Goal: Task Accomplishment & Management: Manage account settings

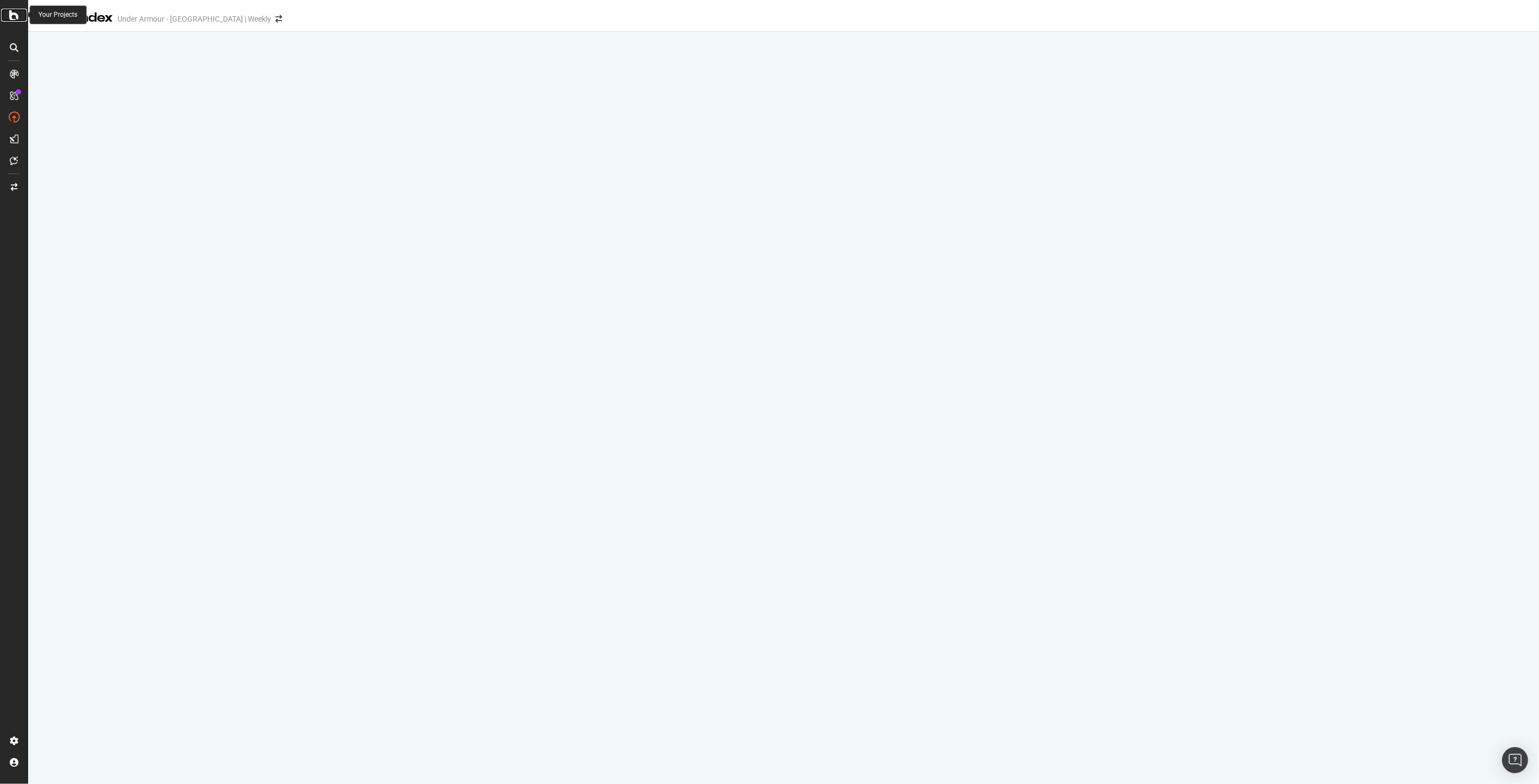
click at [11, 14] on icon at bounding box center [14, 15] width 10 height 13
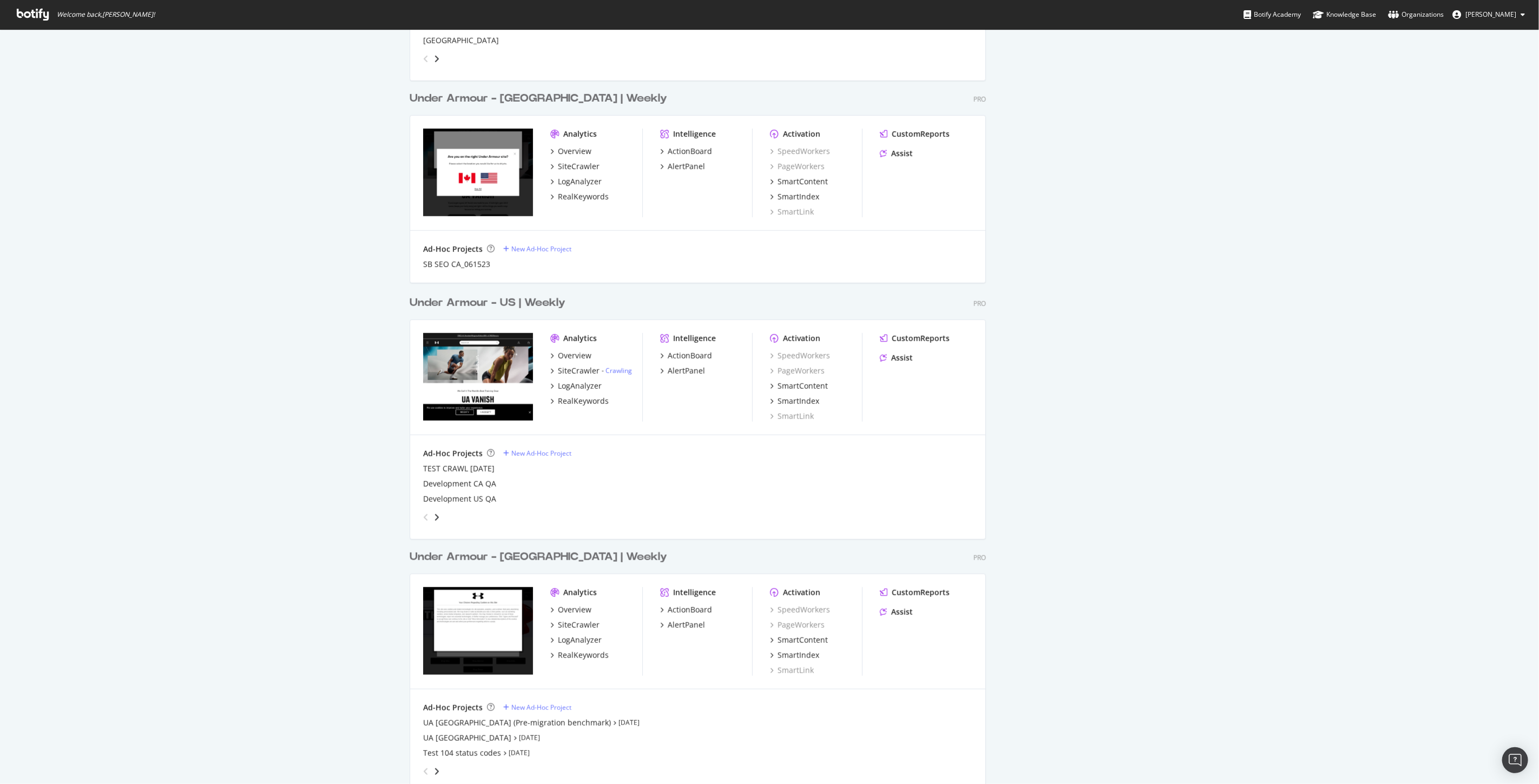
scroll to position [488, 0]
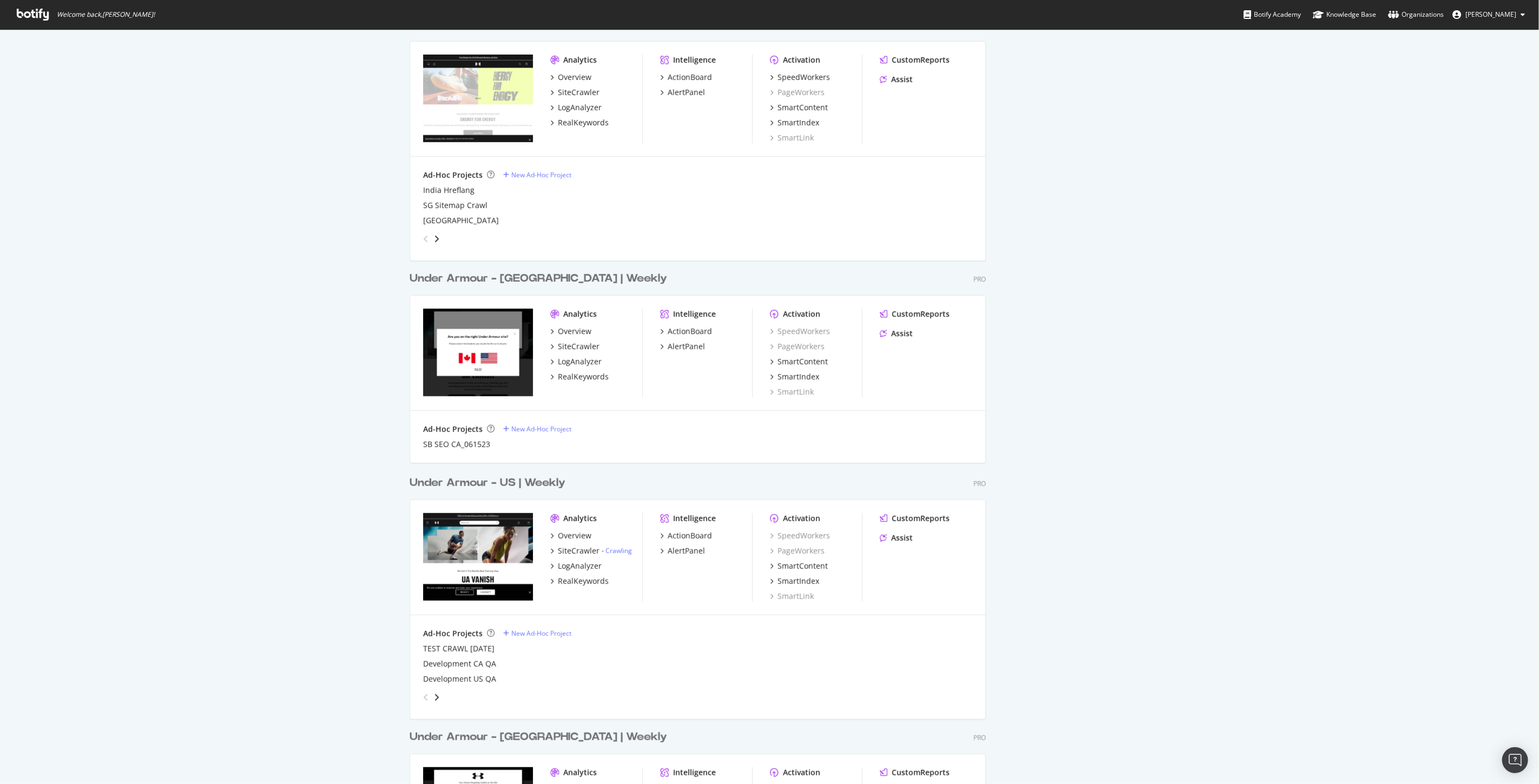
click at [541, 280] on div "Under Armour - [GEOGRAPHIC_DATA] | Weekly" at bounding box center [538, 279] width 257 height 16
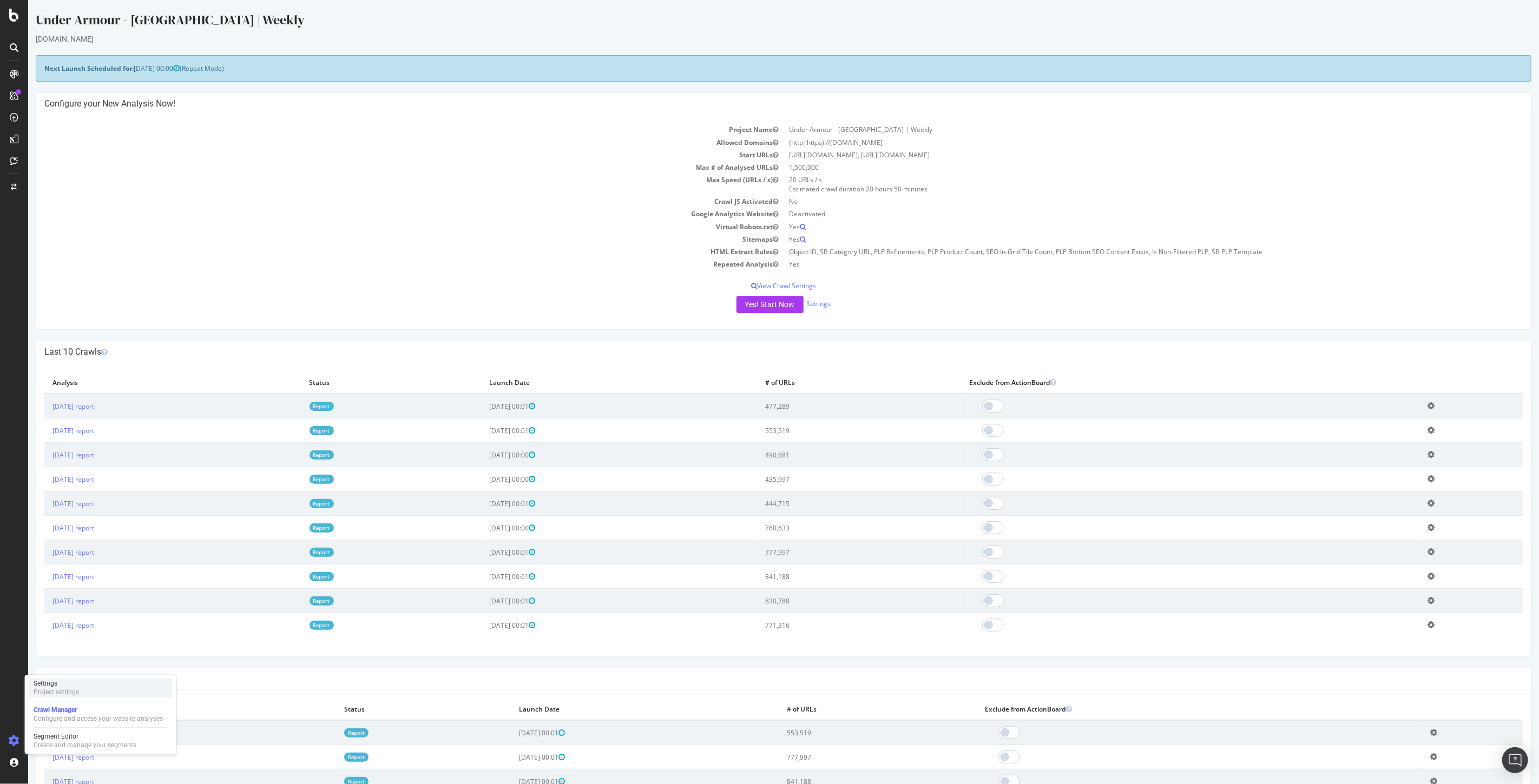
click at [71, 687] on div "Settings" at bounding box center [56, 684] width 45 height 8
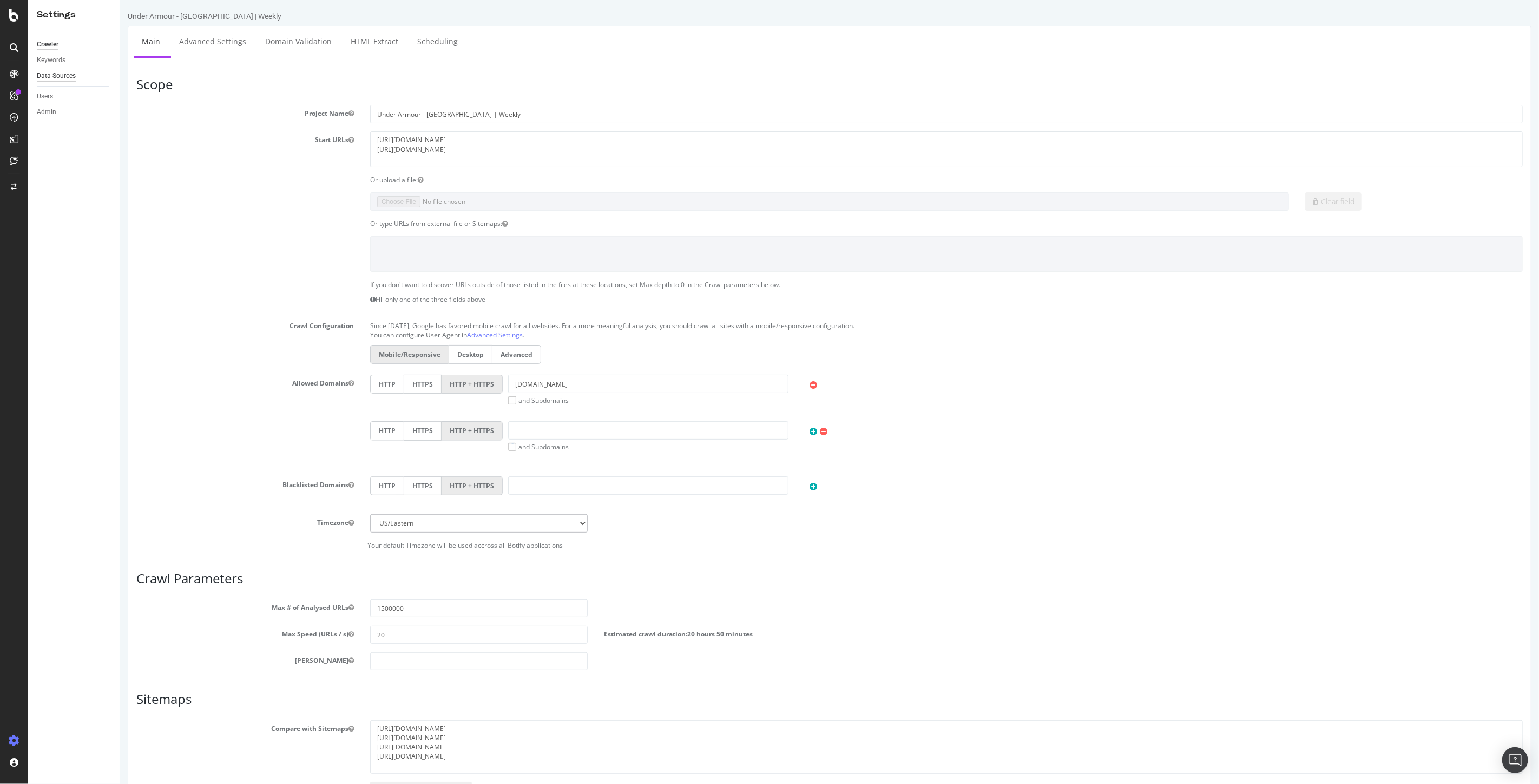
click at [56, 76] on div "Data Sources" at bounding box center [56, 76] width 39 height 11
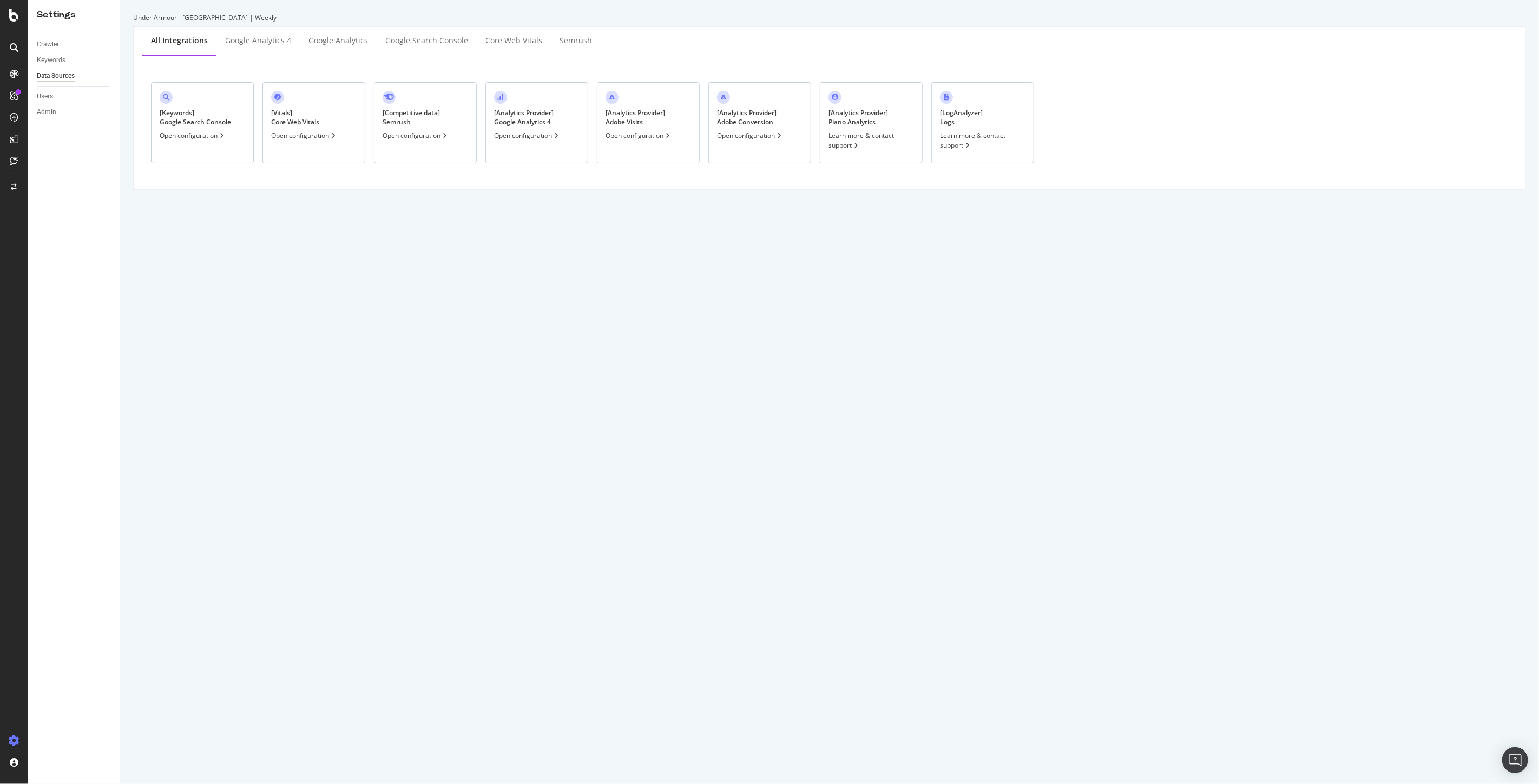
click at [747, 137] on div "Open configuration" at bounding box center [750, 135] width 66 height 9
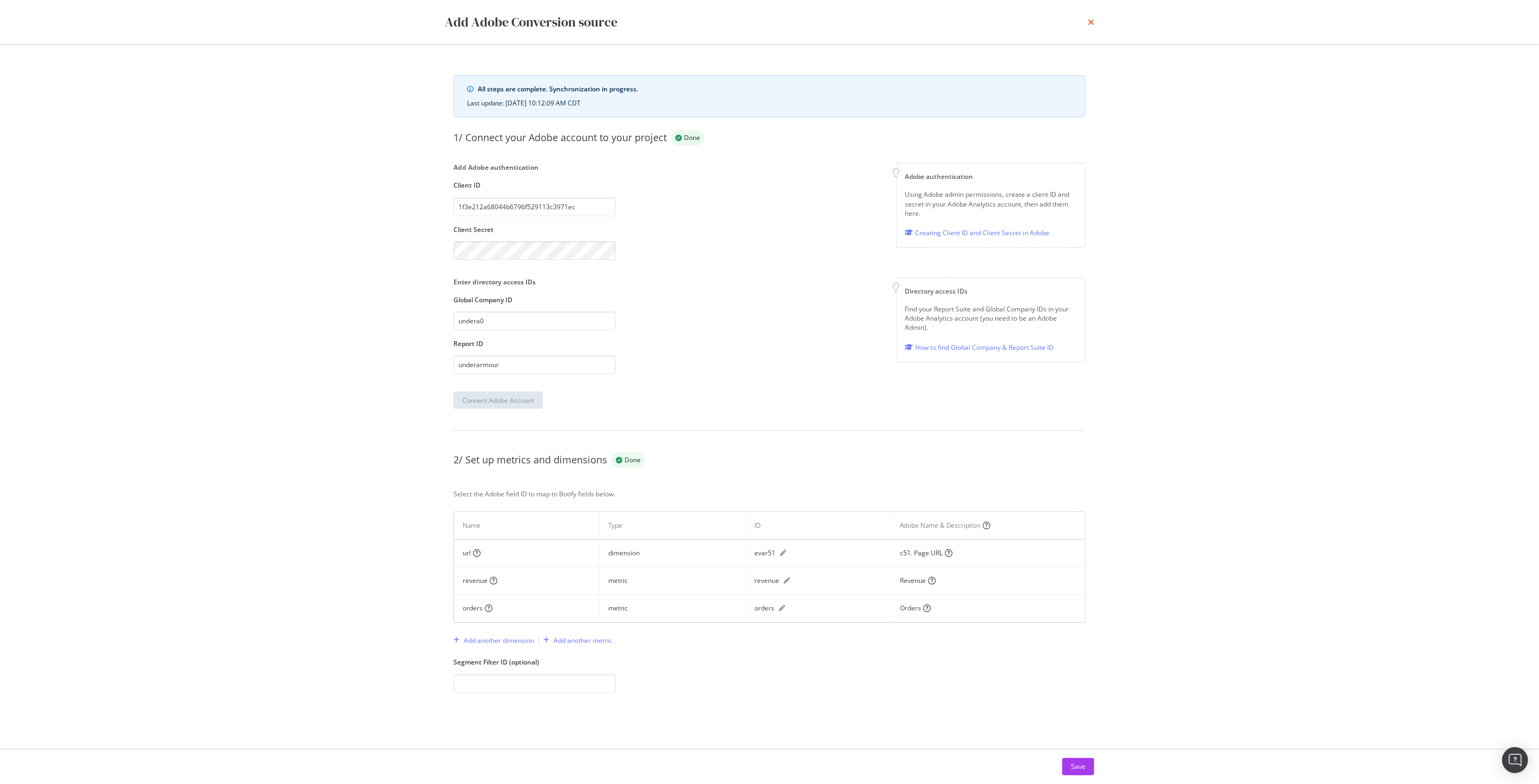
click at [1090, 20] on icon "times" at bounding box center [1091, 22] width 7 height 8
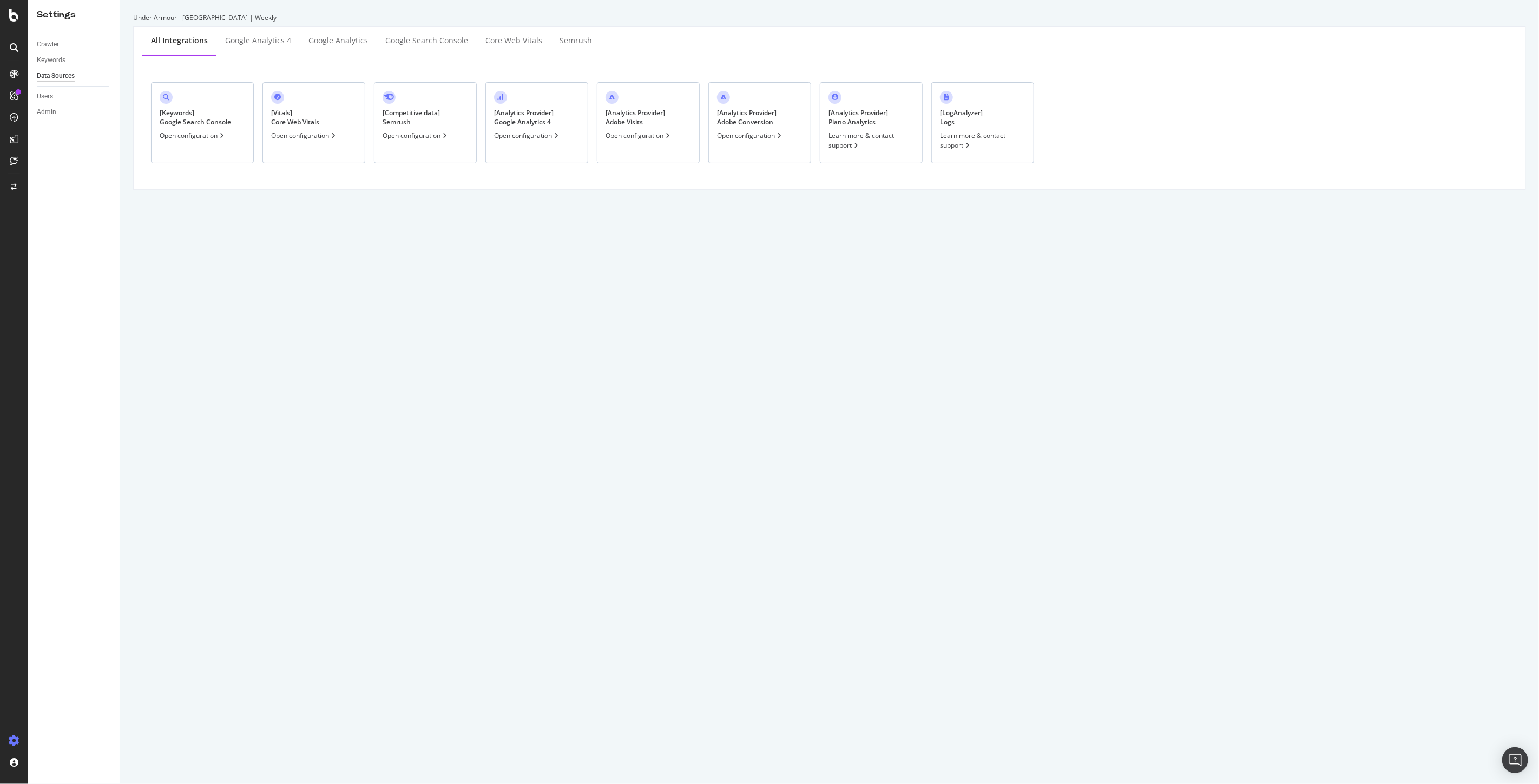
click at [631, 136] on div "Open configuration" at bounding box center [639, 135] width 66 height 9
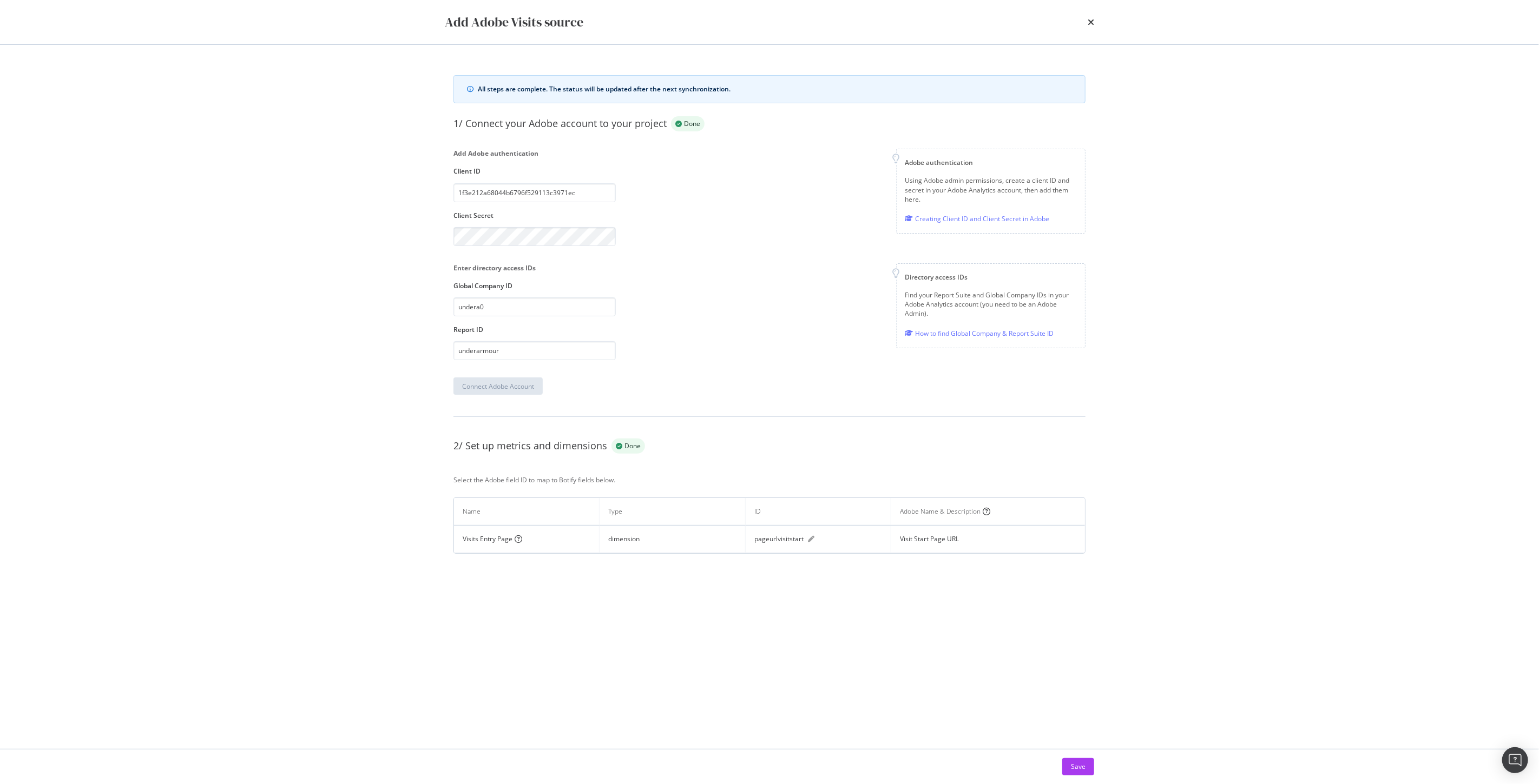
click at [1092, 20] on icon "times" at bounding box center [1091, 22] width 7 height 8
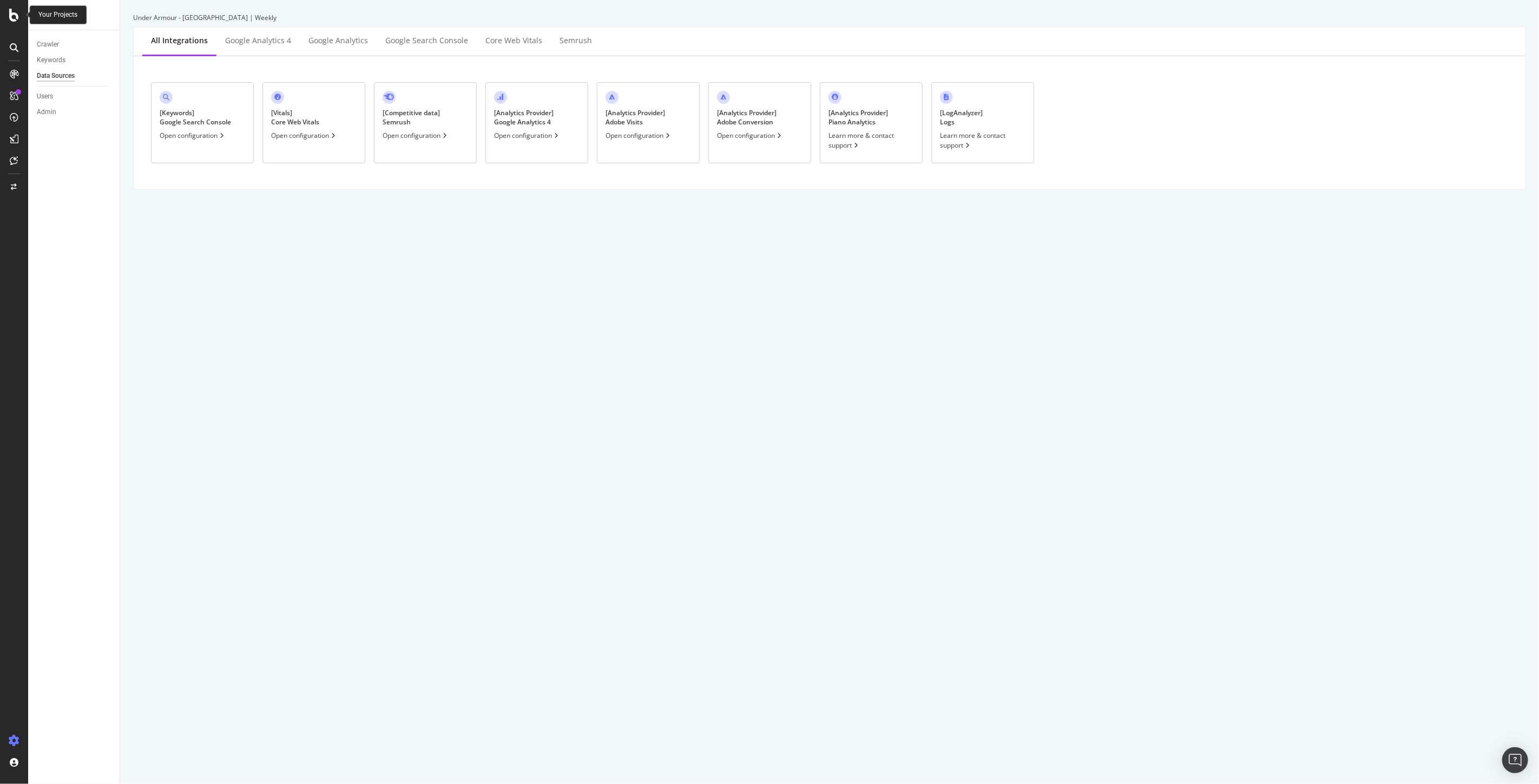
click at [18, 19] on icon at bounding box center [14, 15] width 10 height 13
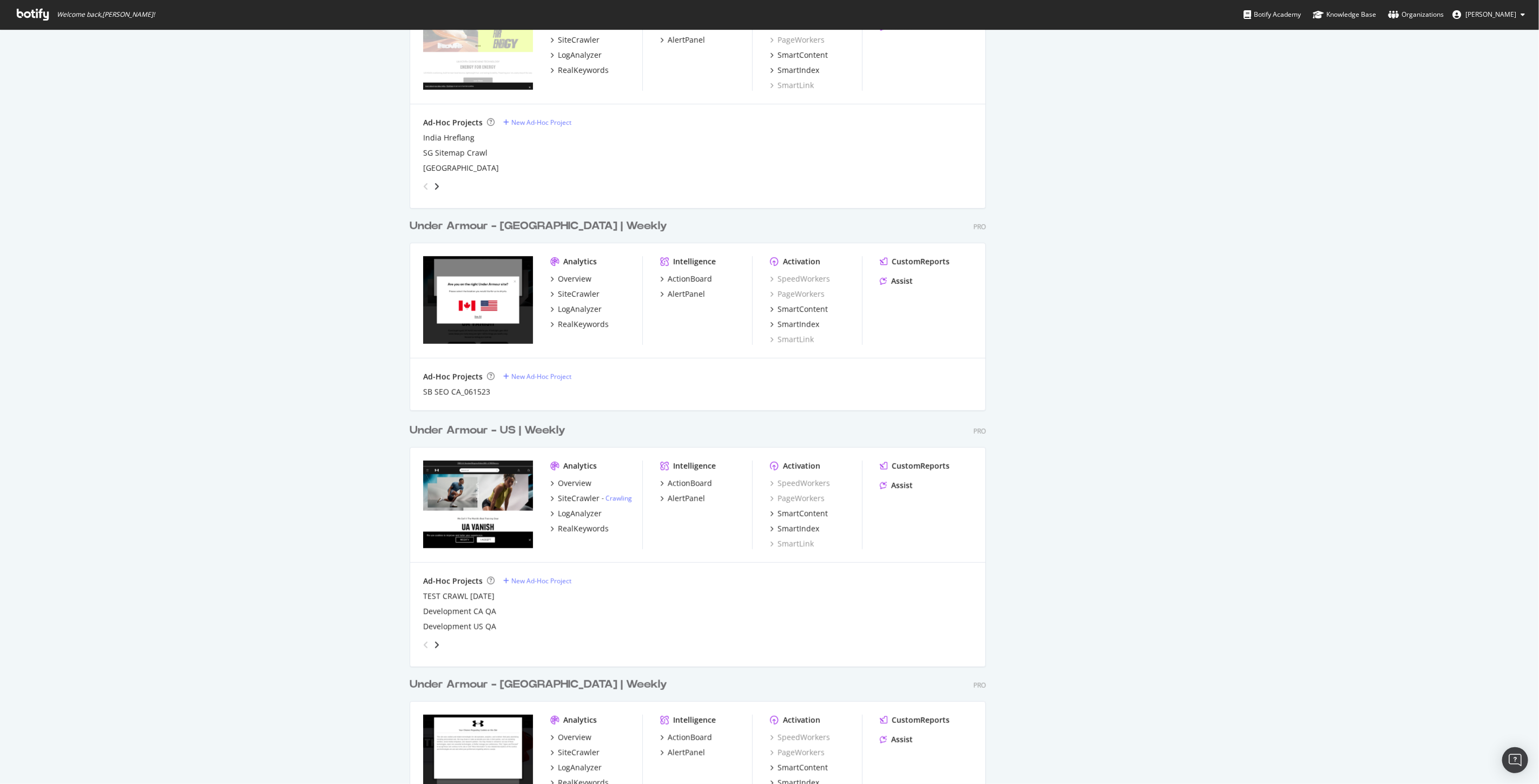
scroll to position [661, 0]
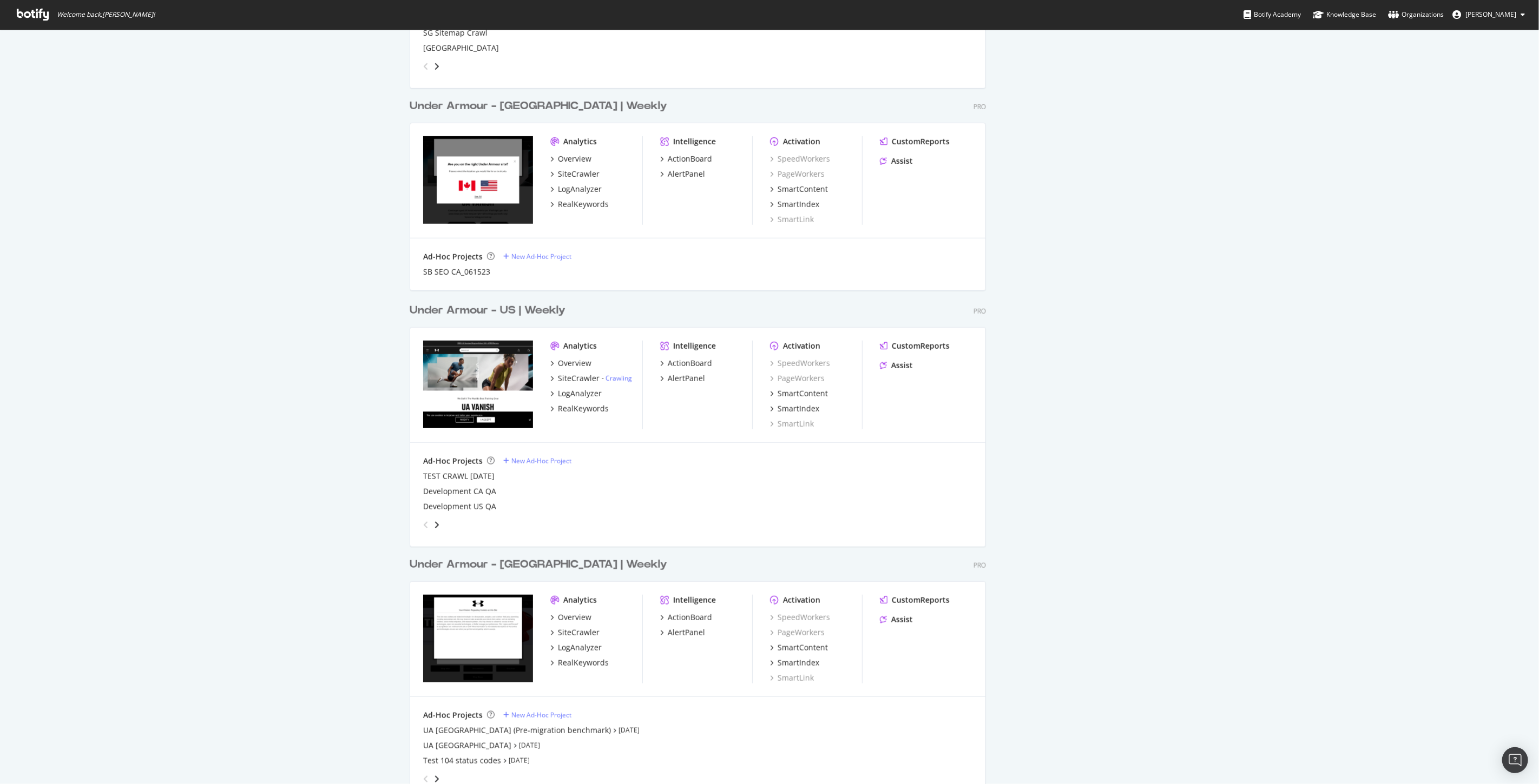
click at [536, 309] on div "Under Armour - US | Weekly" at bounding box center [488, 310] width 156 height 16
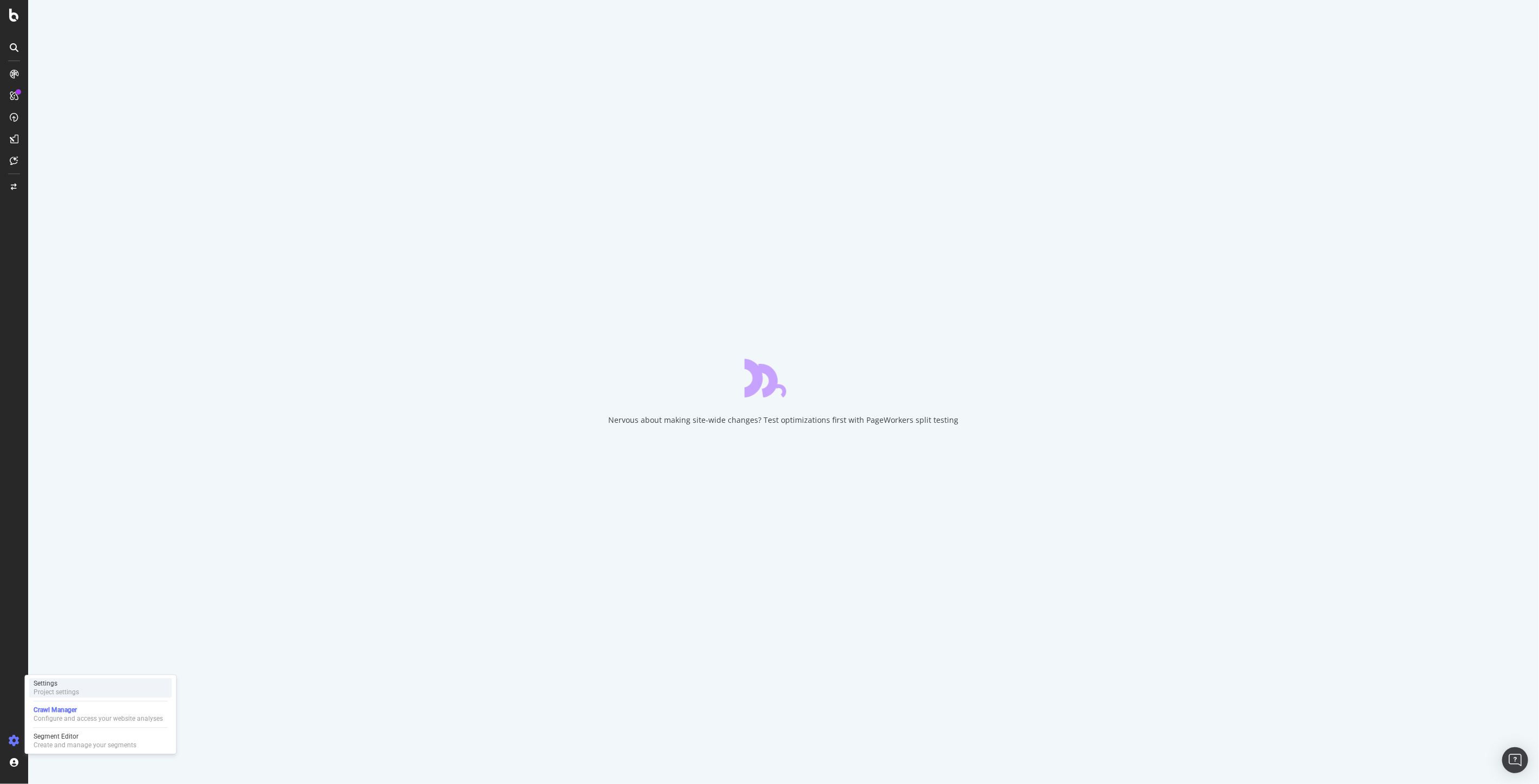
click at [66, 692] on div "Project settings" at bounding box center [56, 692] width 45 height 8
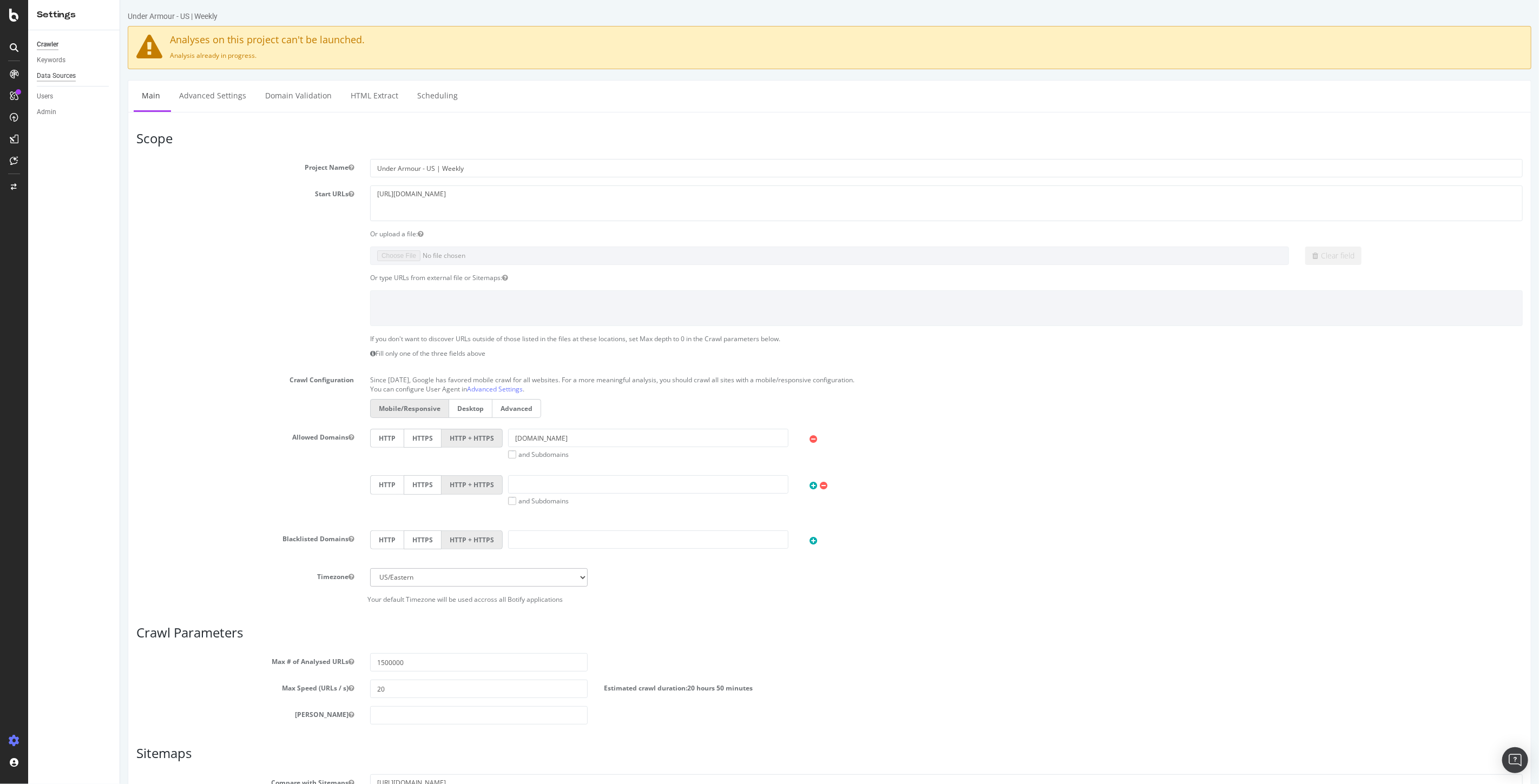
click at [51, 79] on div "Data Sources" at bounding box center [56, 76] width 39 height 11
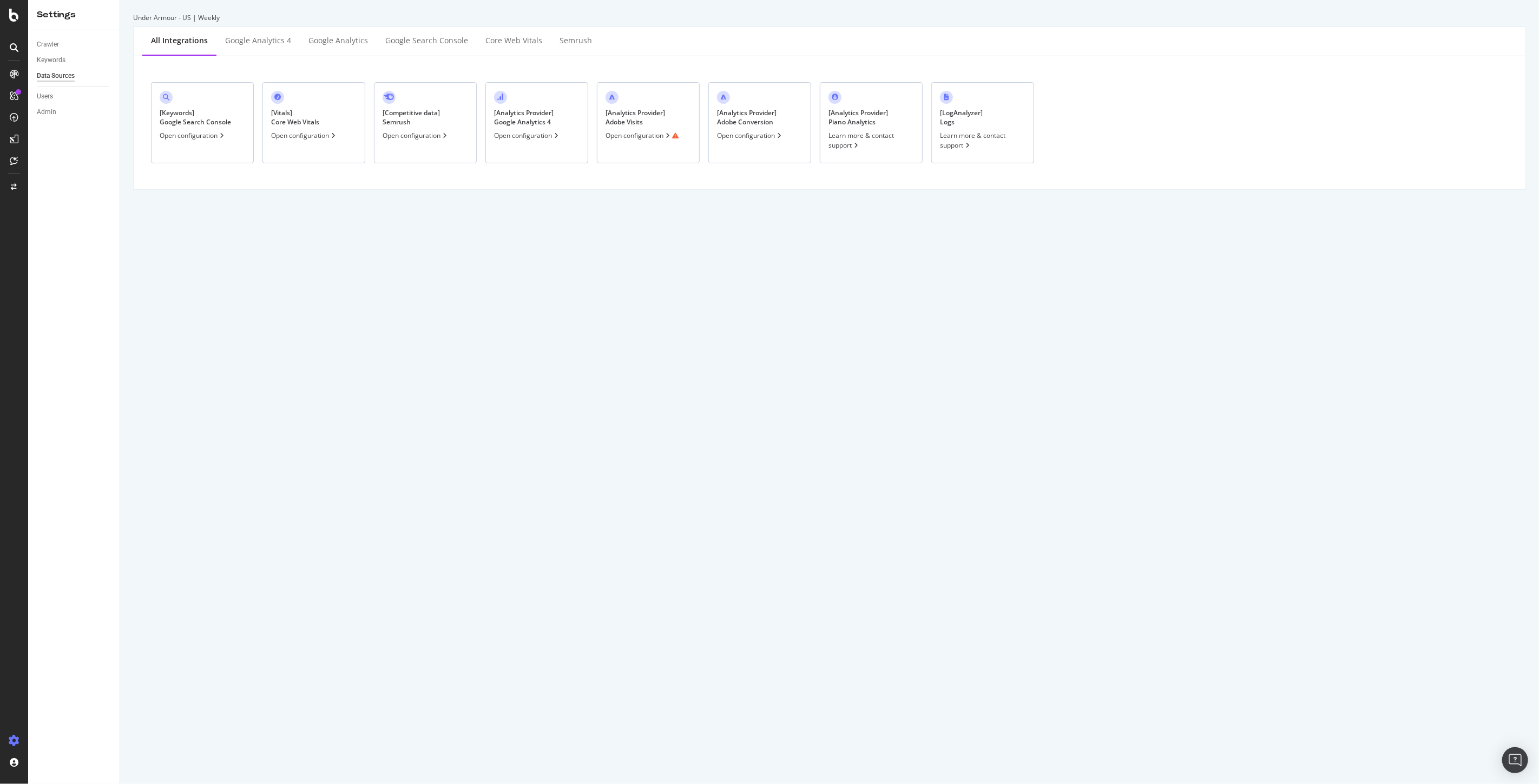
click at [747, 137] on div "Open configuration" at bounding box center [750, 135] width 66 height 9
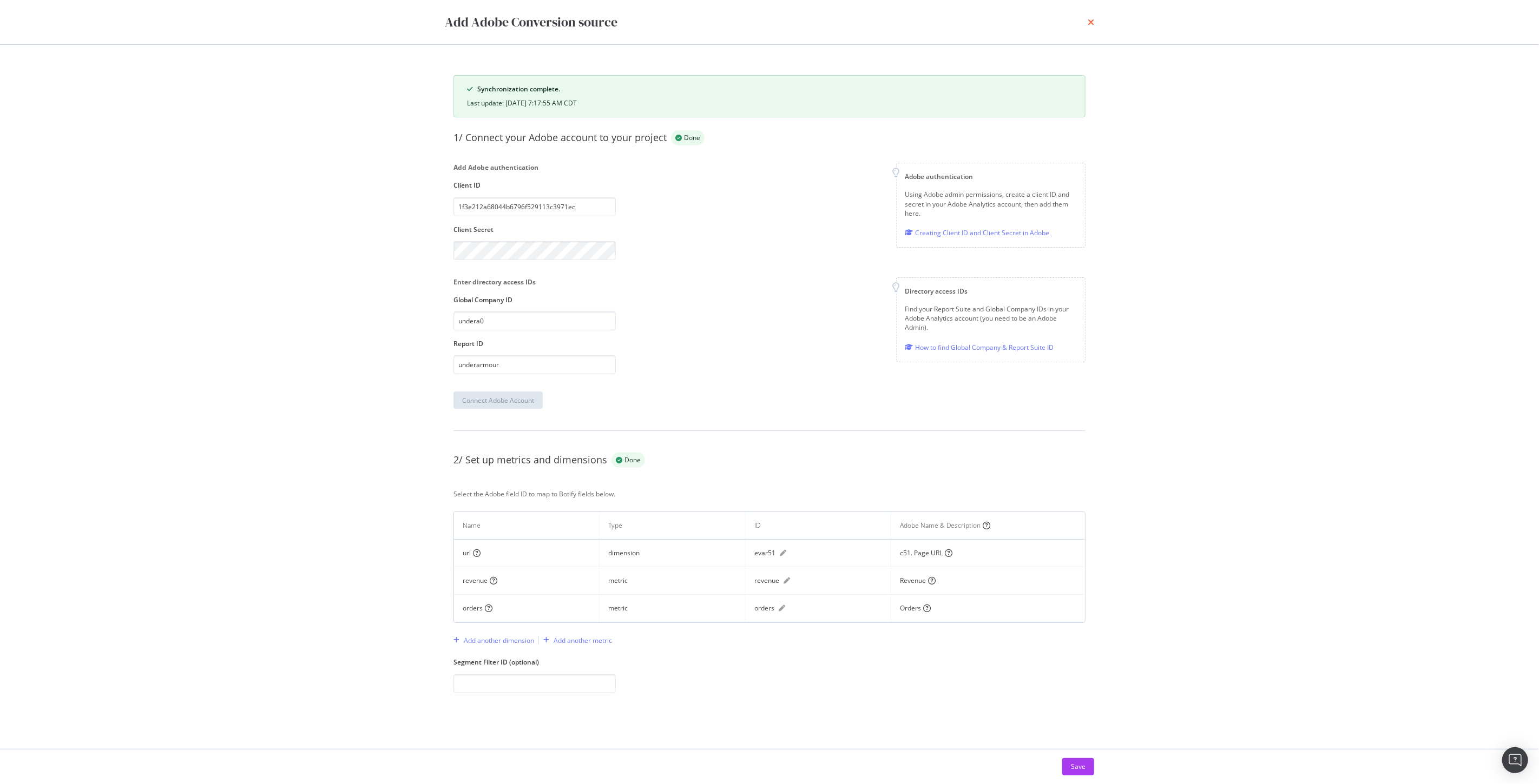
click at [1091, 19] on icon "times" at bounding box center [1091, 22] width 7 height 8
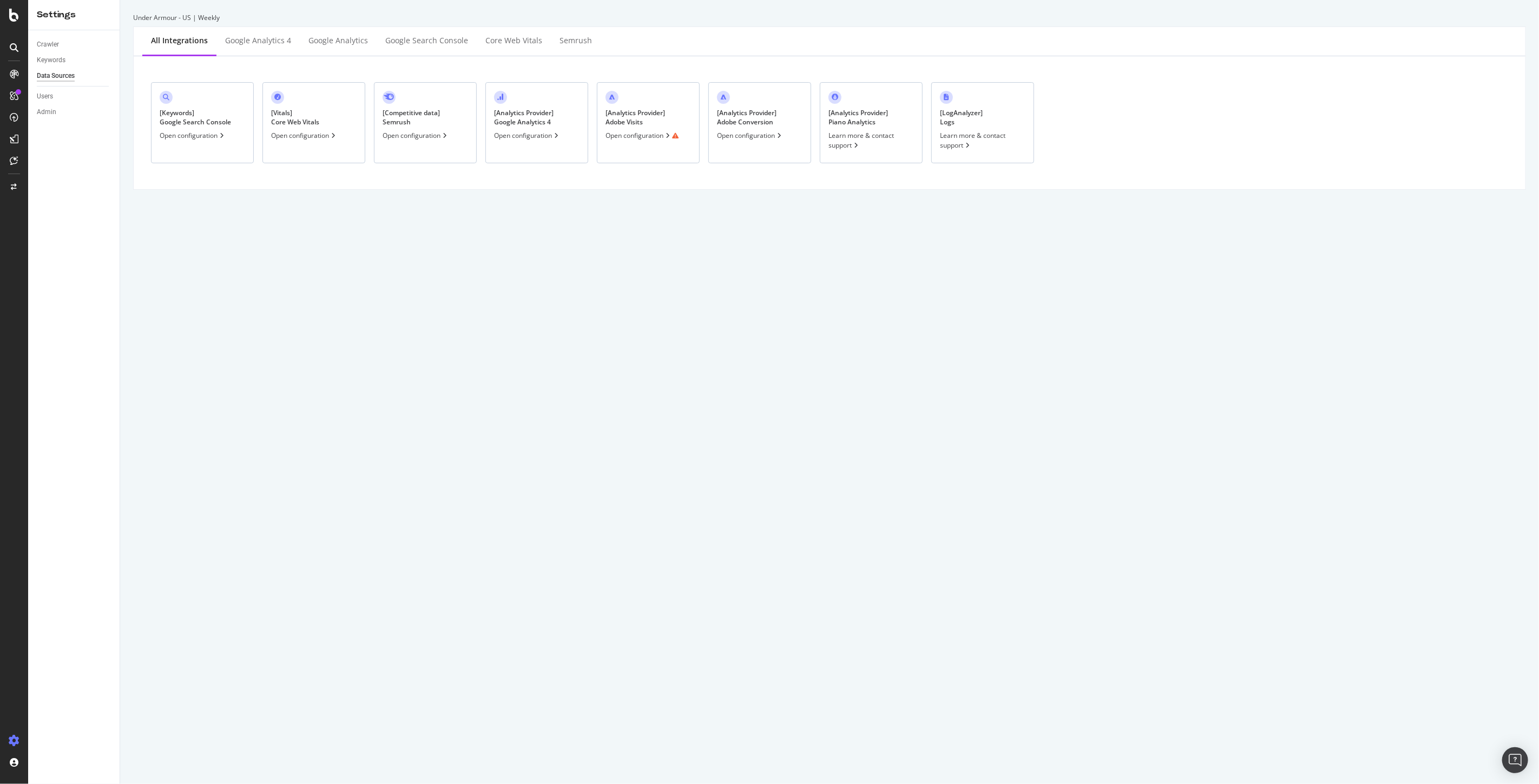
click at [647, 137] on div "Open configuration" at bounding box center [642, 135] width 73 height 9
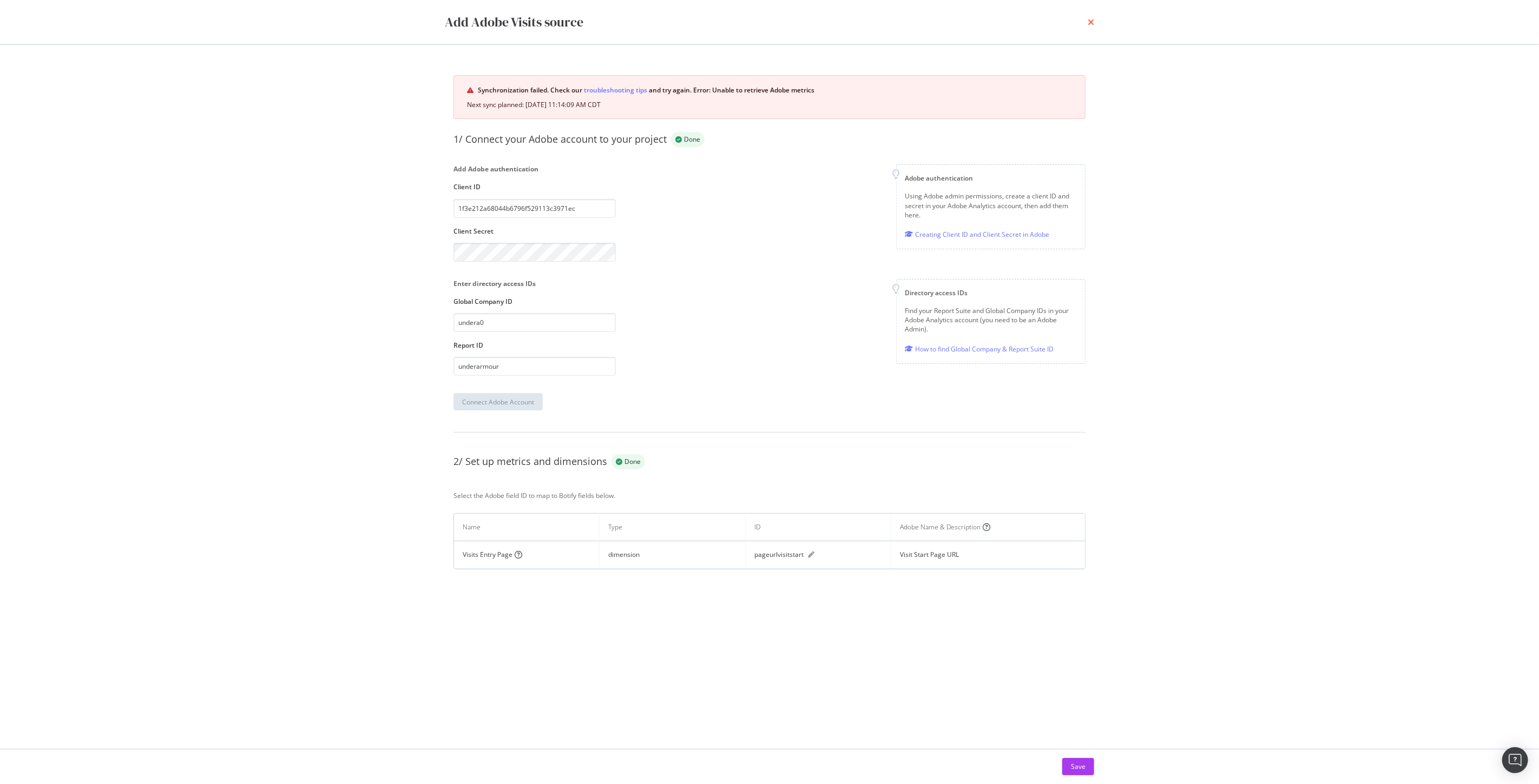
click at [1089, 24] on icon "times" at bounding box center [1091, 22] width 7 height 8
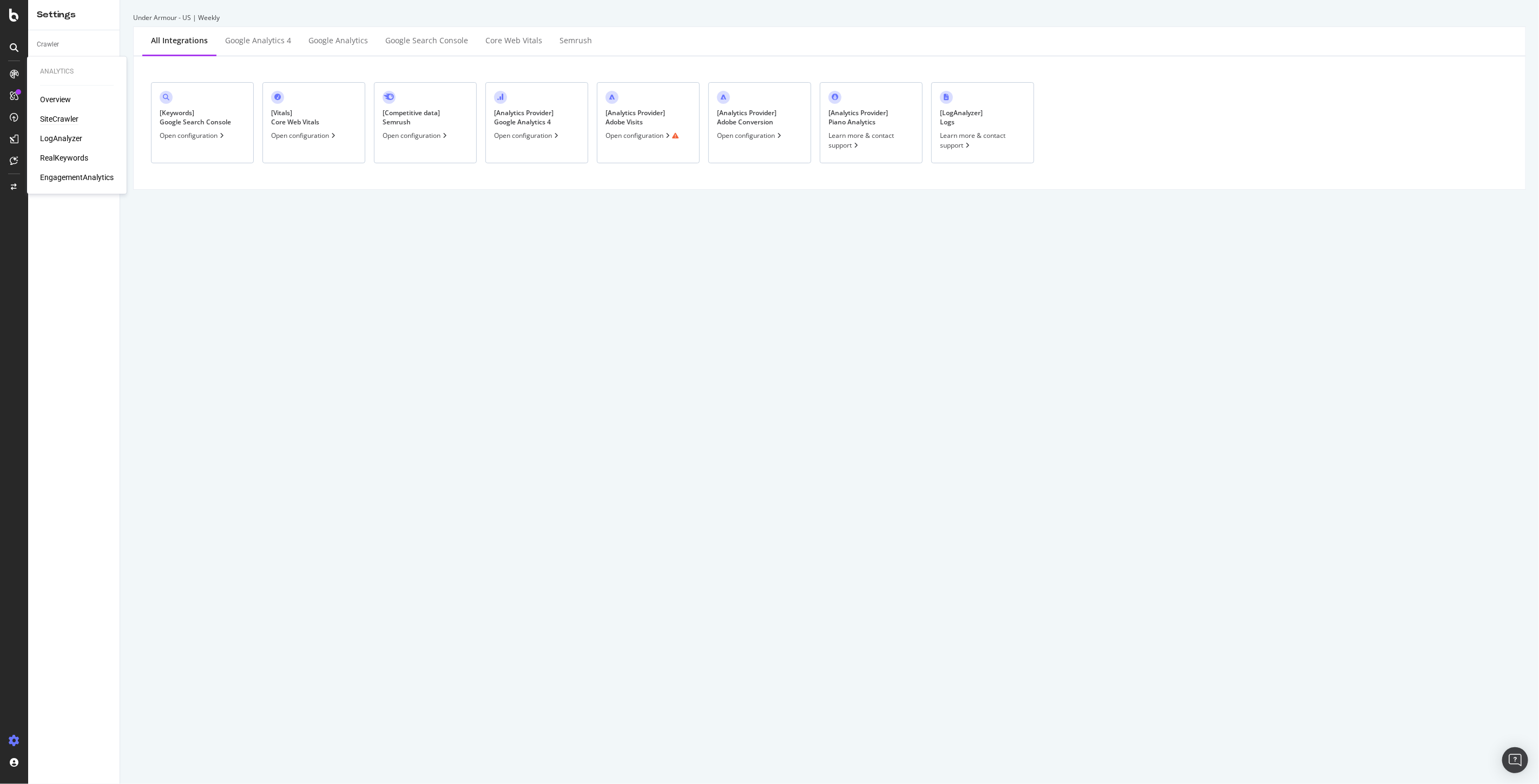
click at [59, 115] on div "SiteCrawler" at bounding box center [59, 119] width 38 height 11
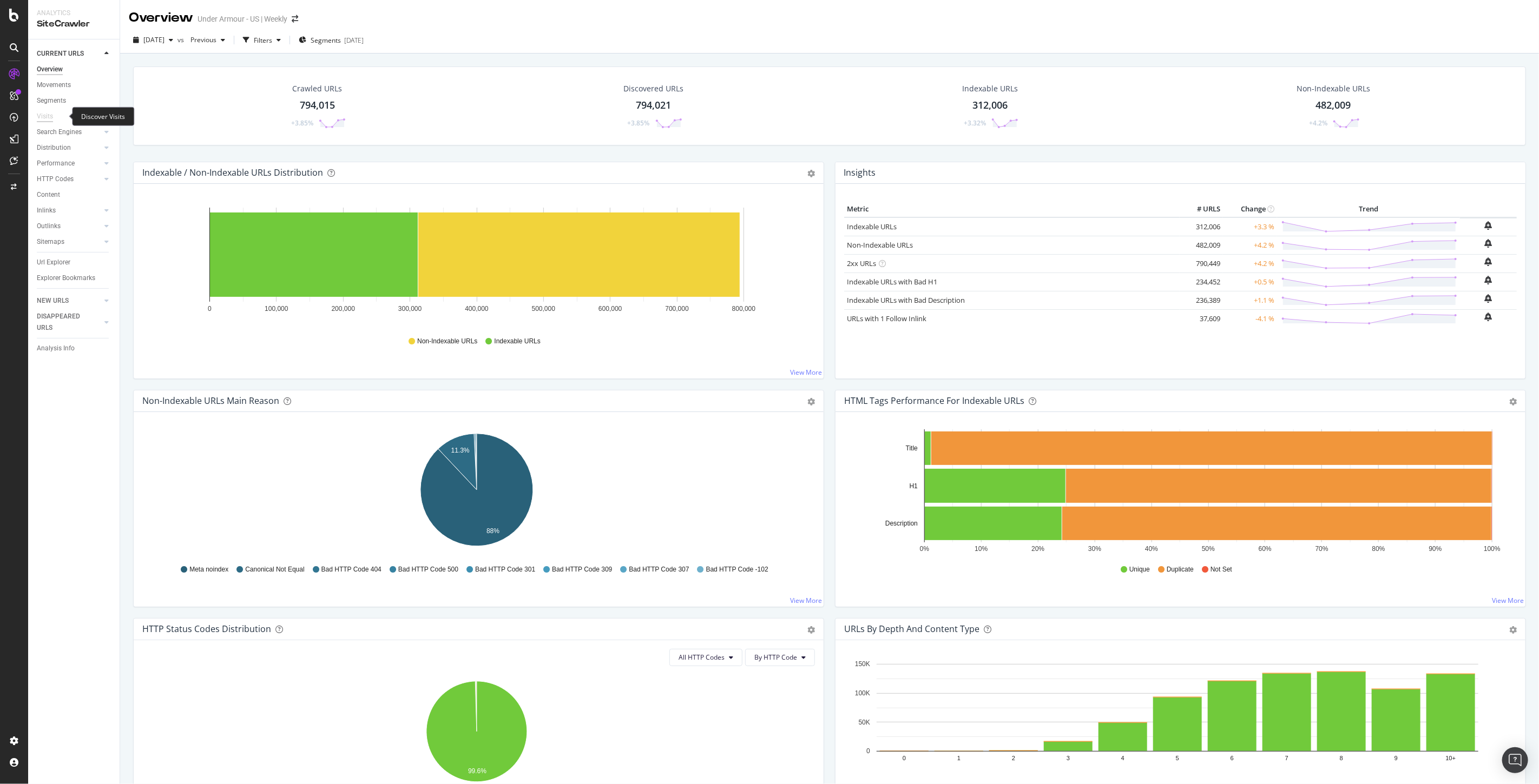
click at [42, 115] on div "Visits" at bounding box center [45, 116] width 16 height 11
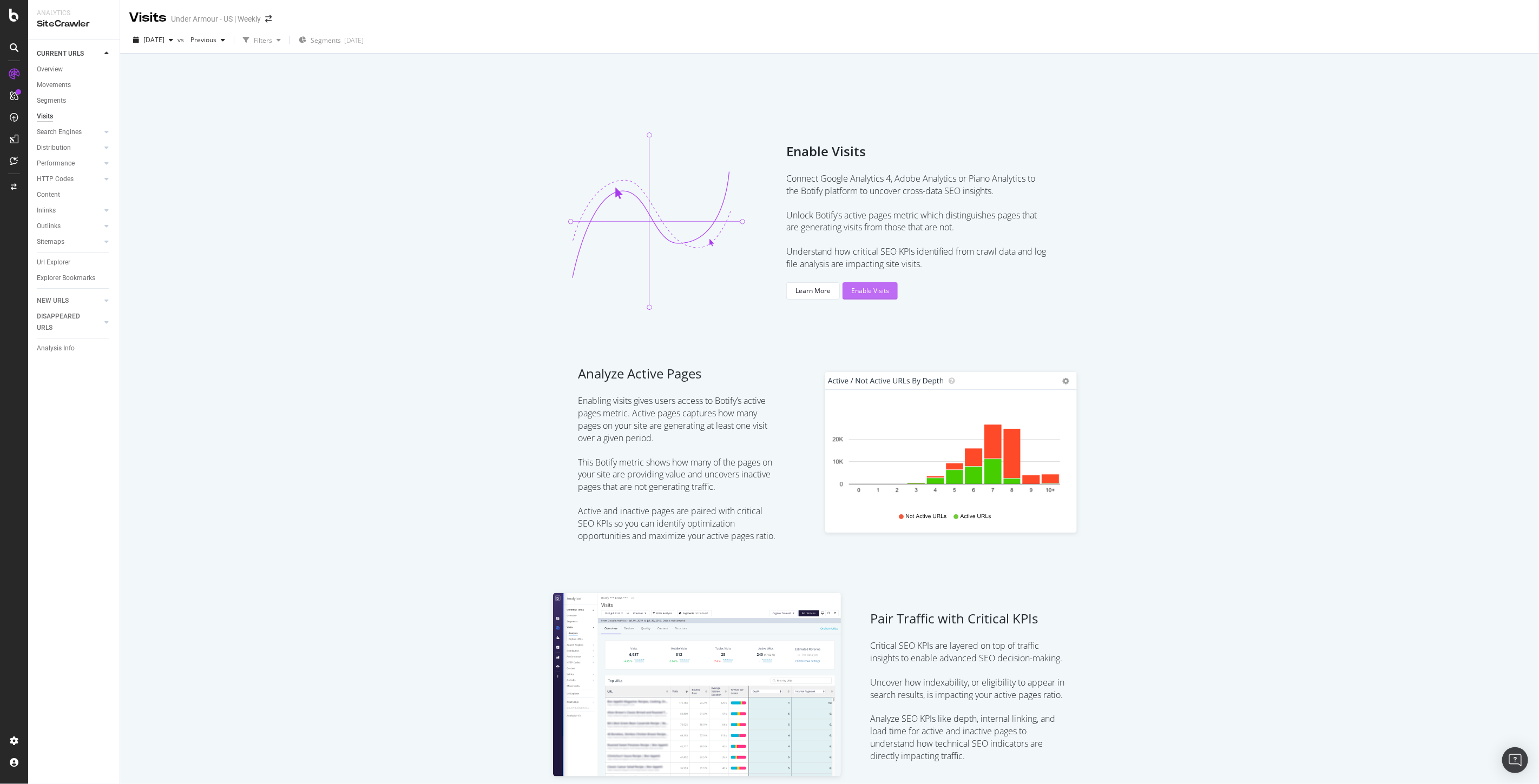
click at [857, 288] on div "Enable Visits" at bounding box center [870, 290] width 38 height 9
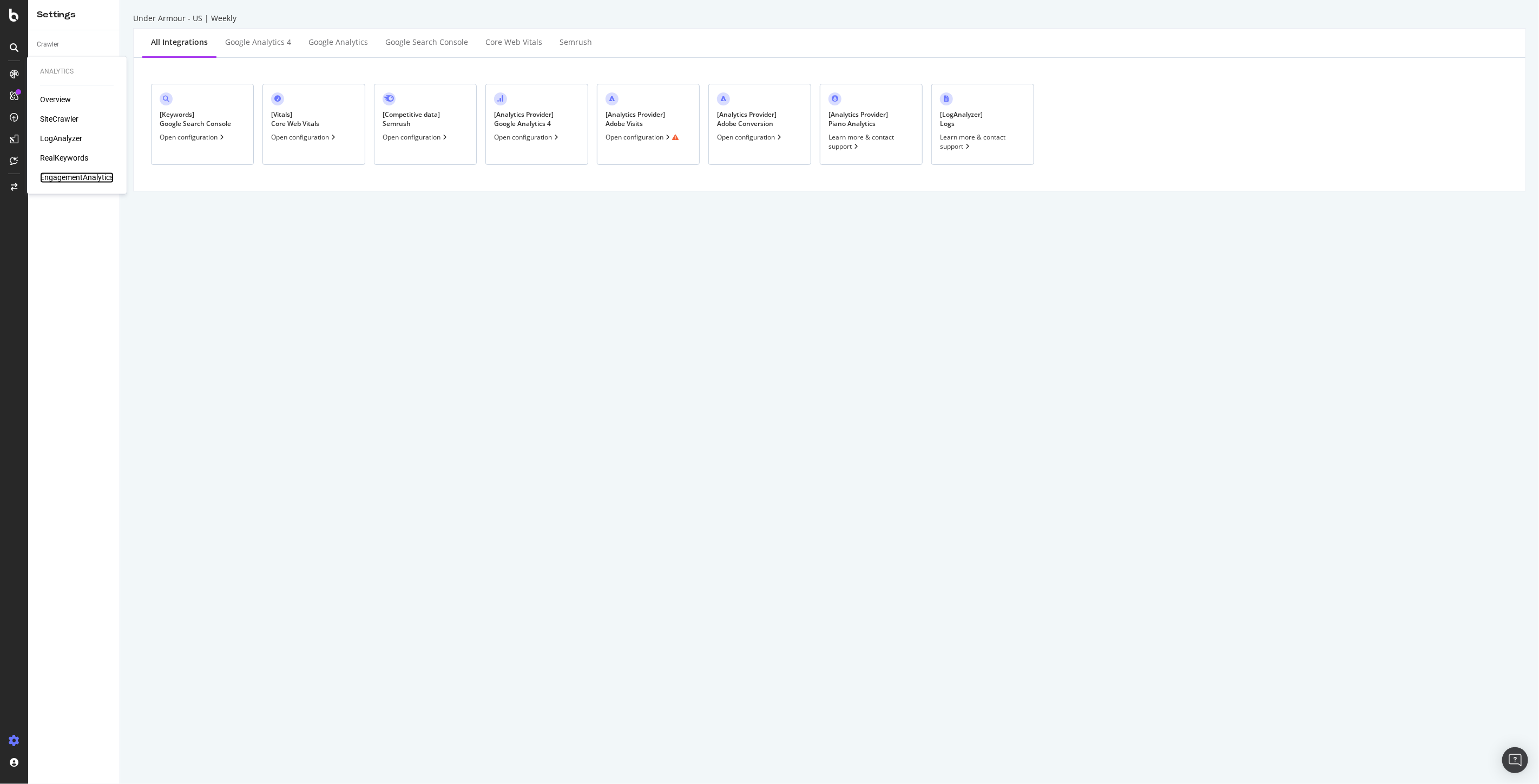
click at [69, 174] on div "EngagementAnalytics" at bounding box center [76, 178] width 73 height 11
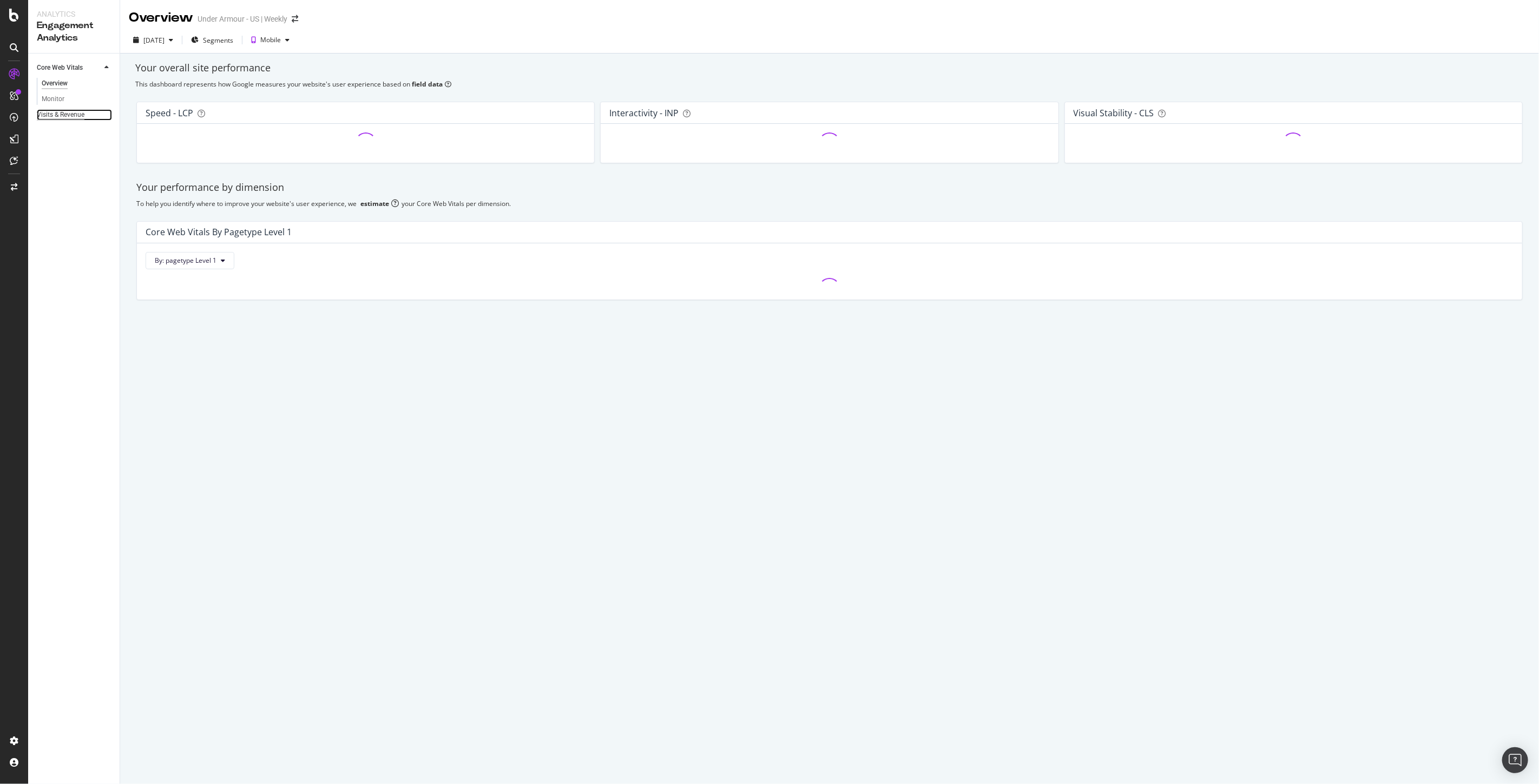
click at [73, 117] on div "Visits & Revenue" at bounding box center [61, 115] width 48 height 11
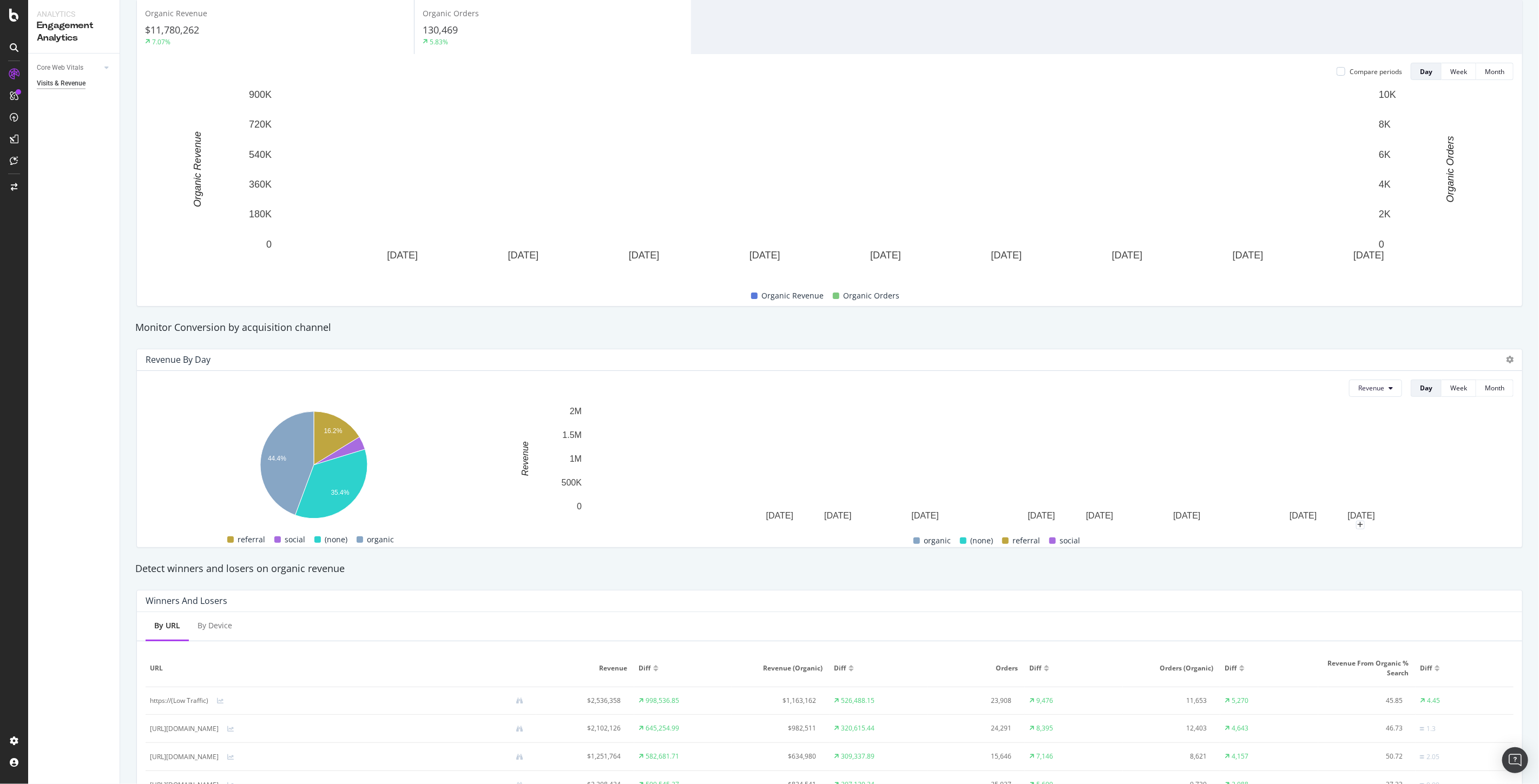
scroll to position [252, 0]
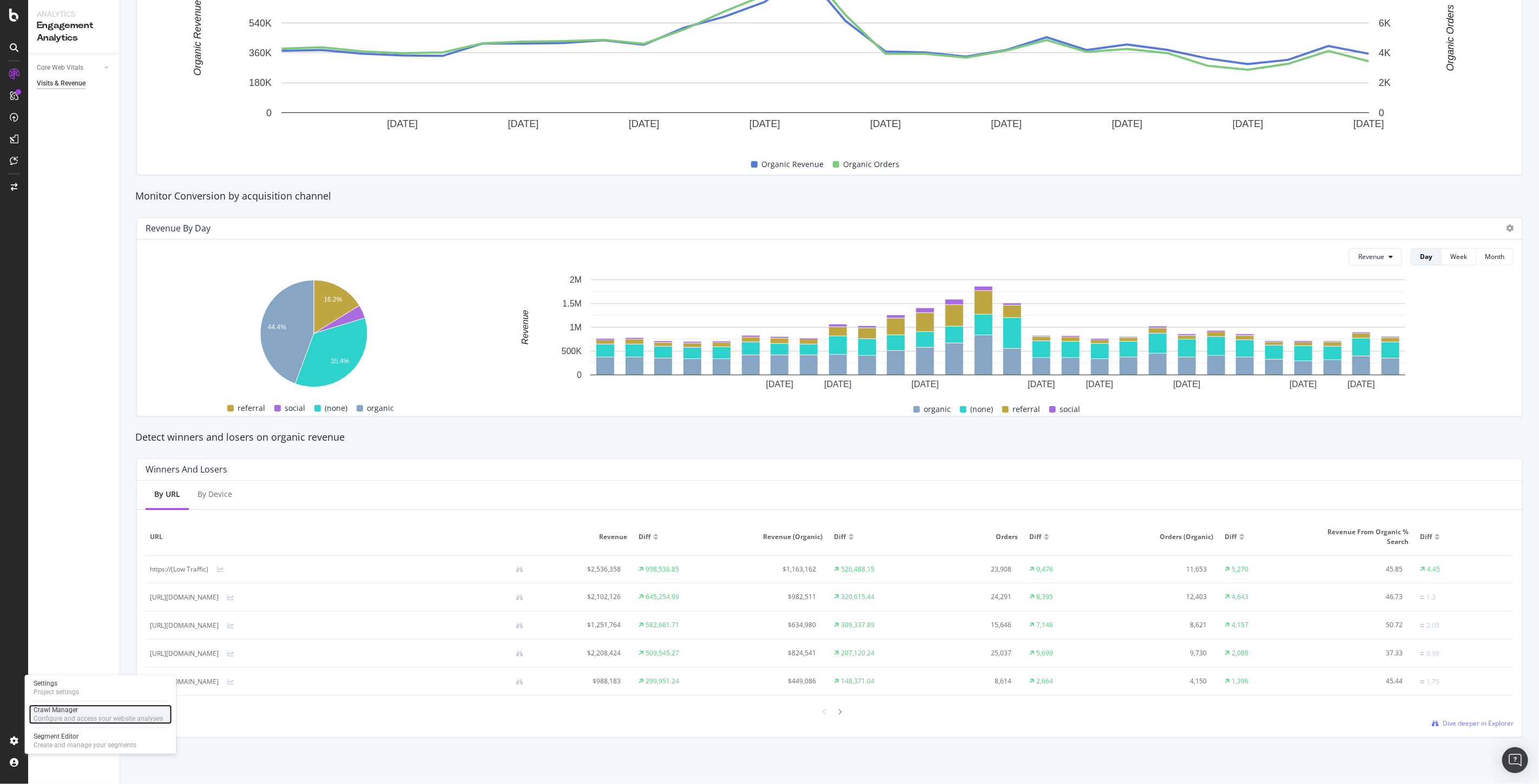
click at [62, 720] on div "Configure and access your website analyses" at bounding box center [98, 719] width 129 height 8
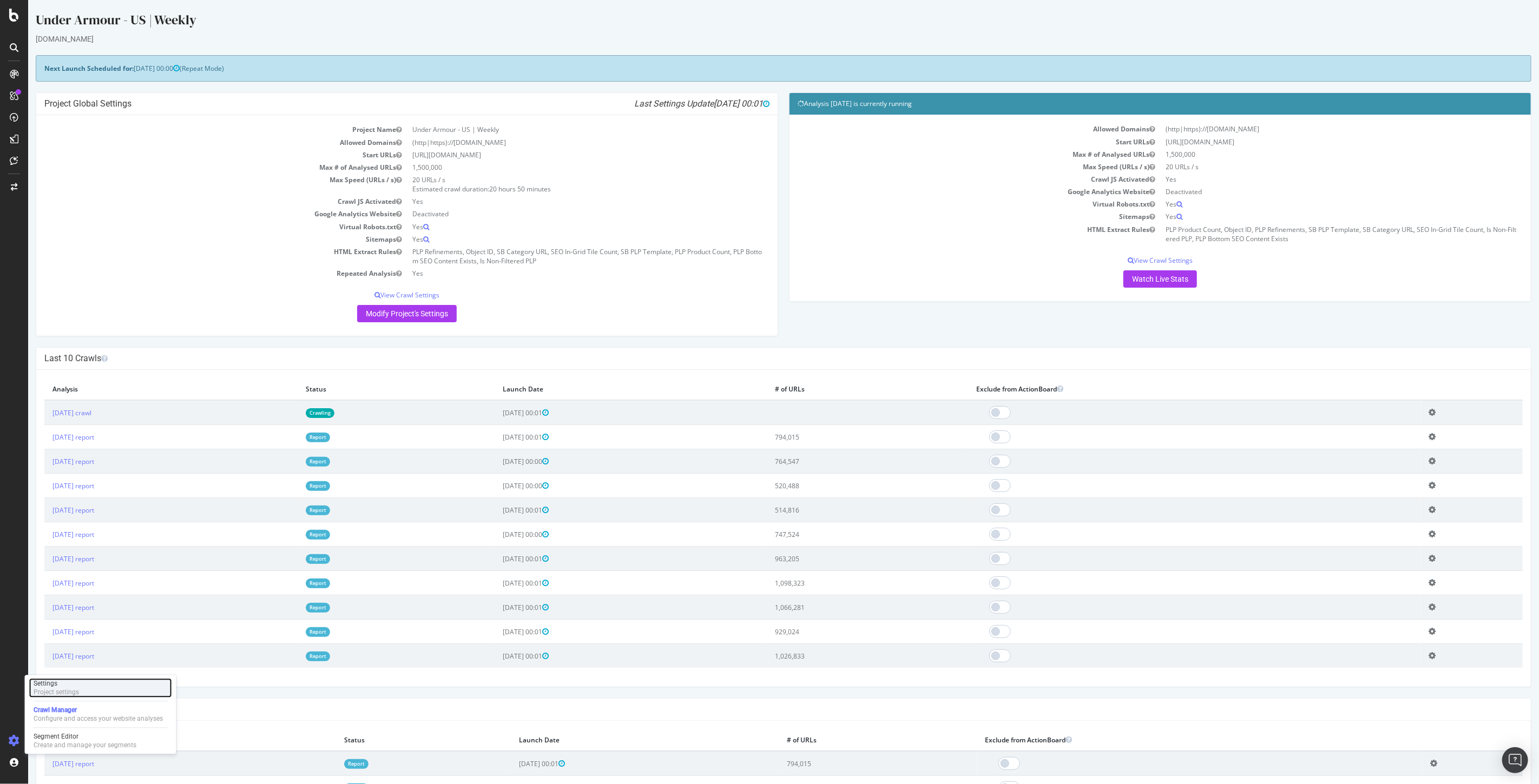
click at [64, 695] on div "Project settings" at bounding box center [56, 692] width 45 height 8
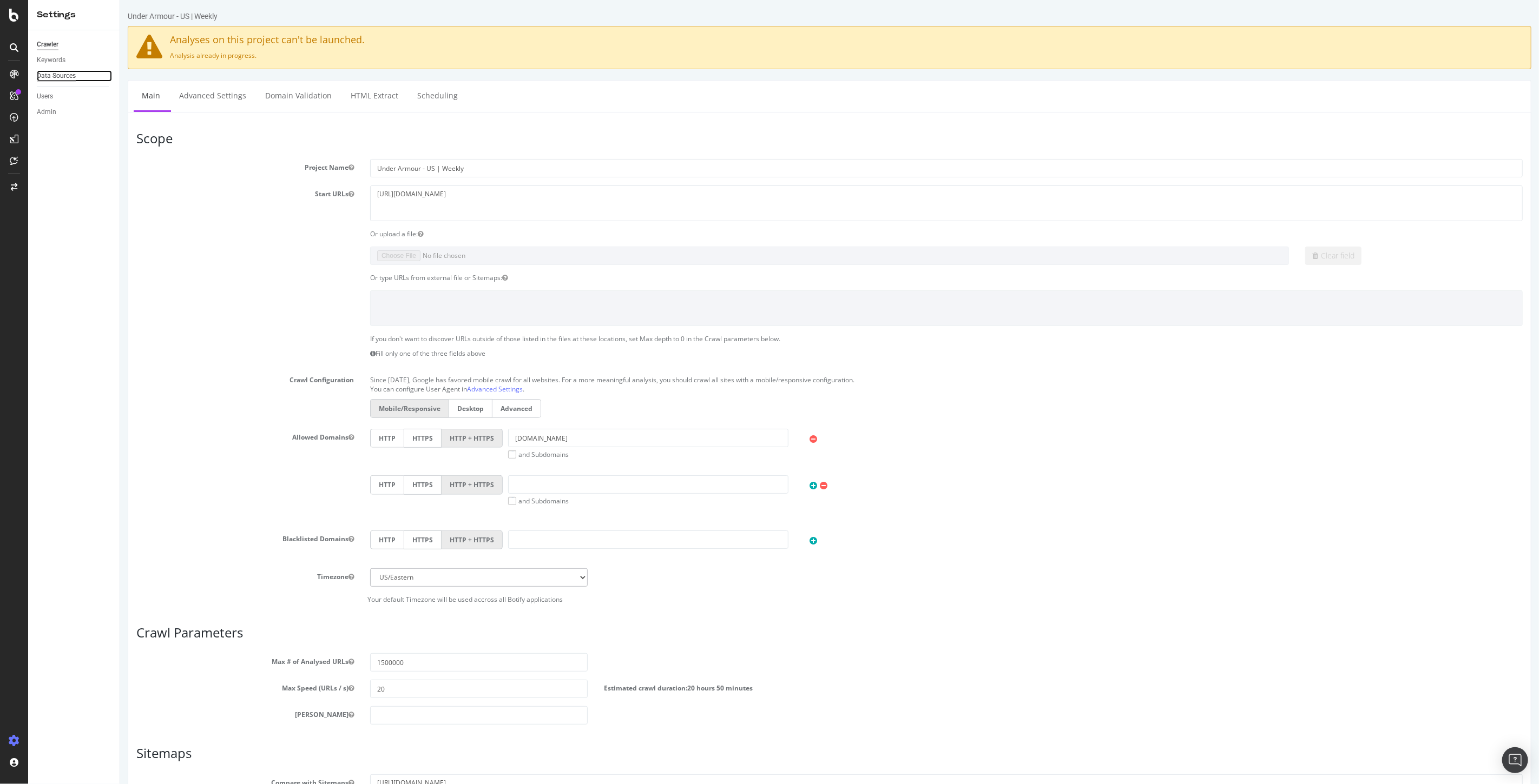
click at [51, 79] on div "Data Sources" at bounding box center [56, 76] width 39 height 11
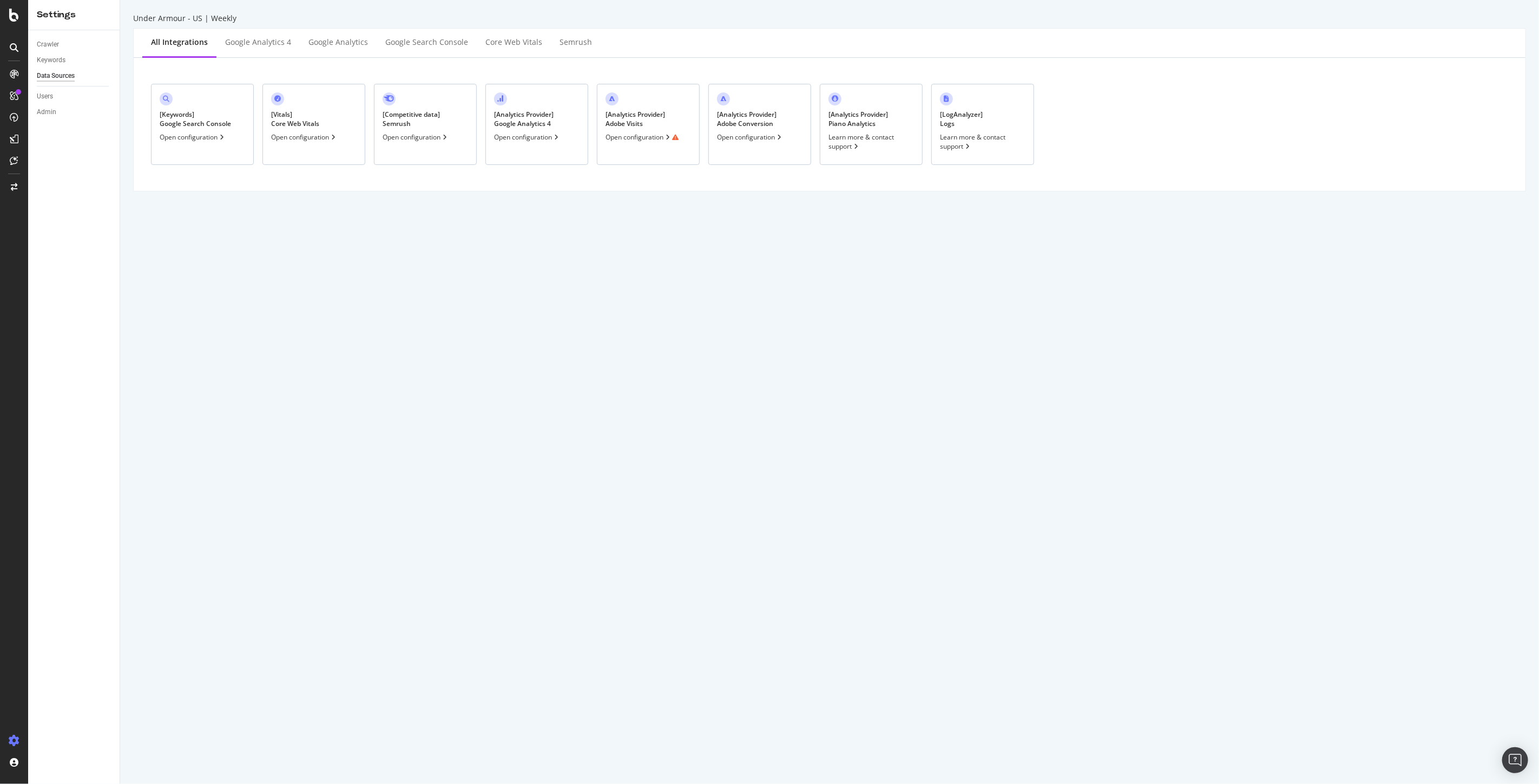
click at [756, 144] on div "[ Analytics Provider ] Adobe Conversion Open configuration" at bounding box center [760, 124] width 103 height 81
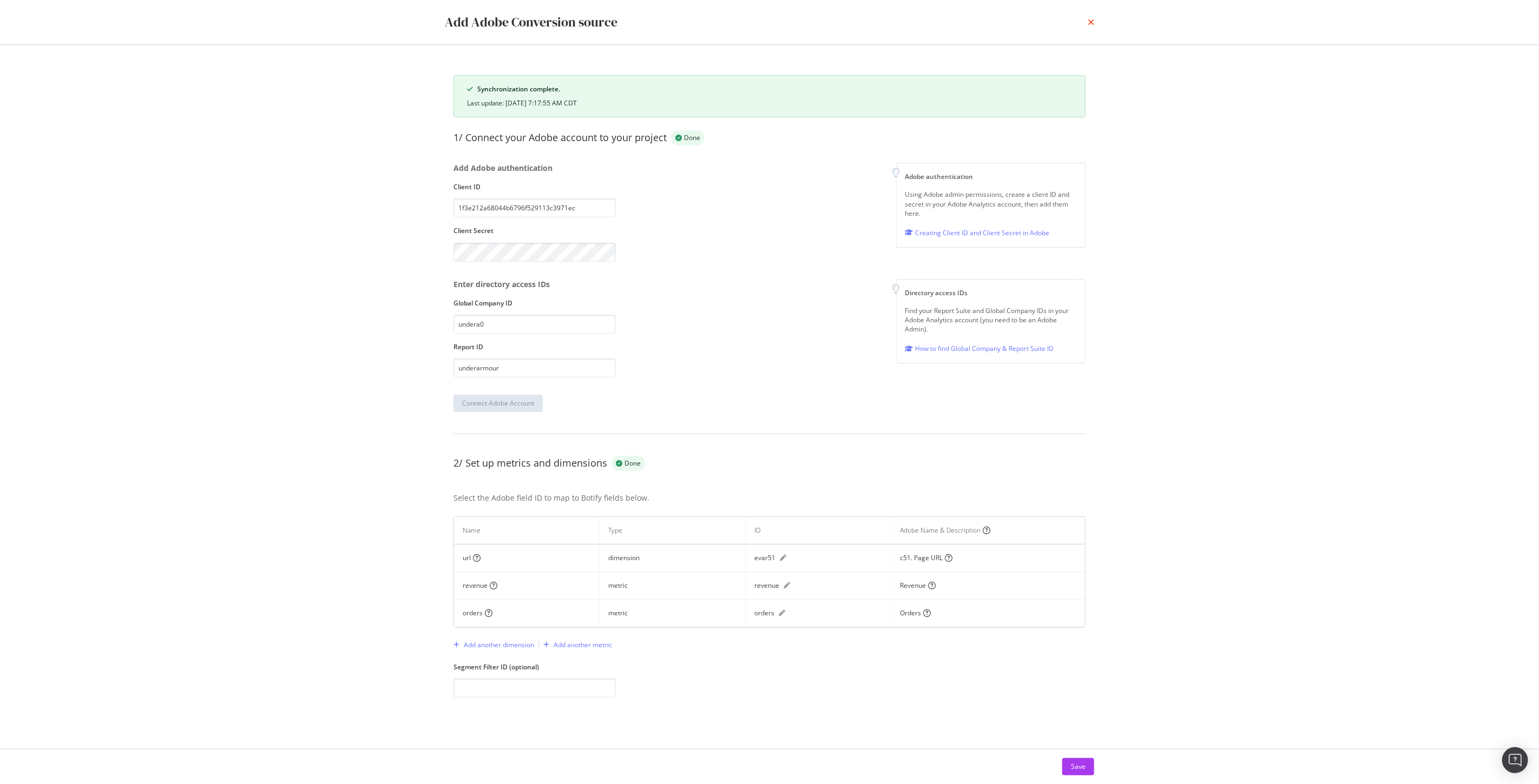
click at [1089, 22] on icon "times" at bounding box center [1091, 22] width 7 height 8
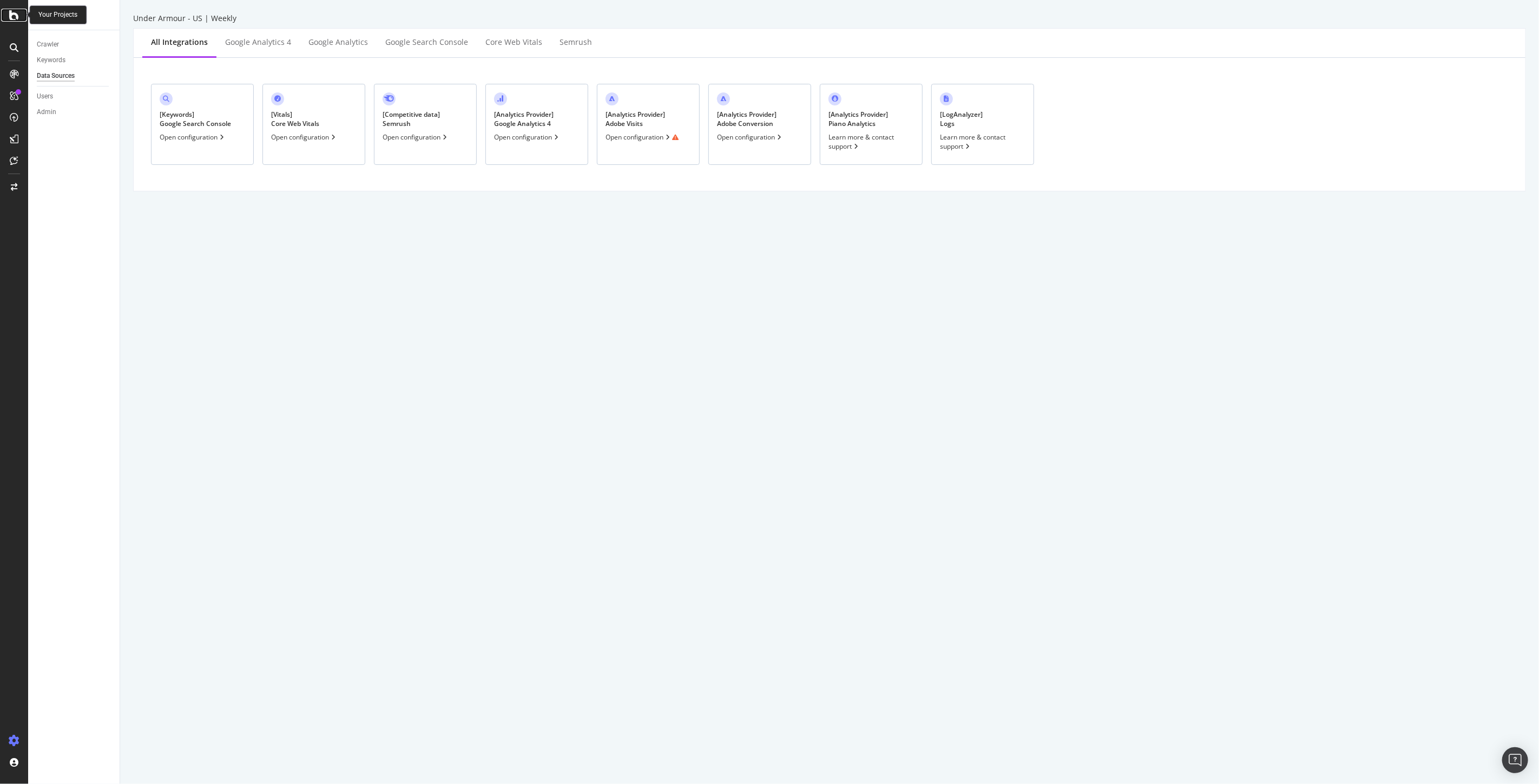
click at [11, 11] on icon at bounding box center [14, 15] width 10 height 13
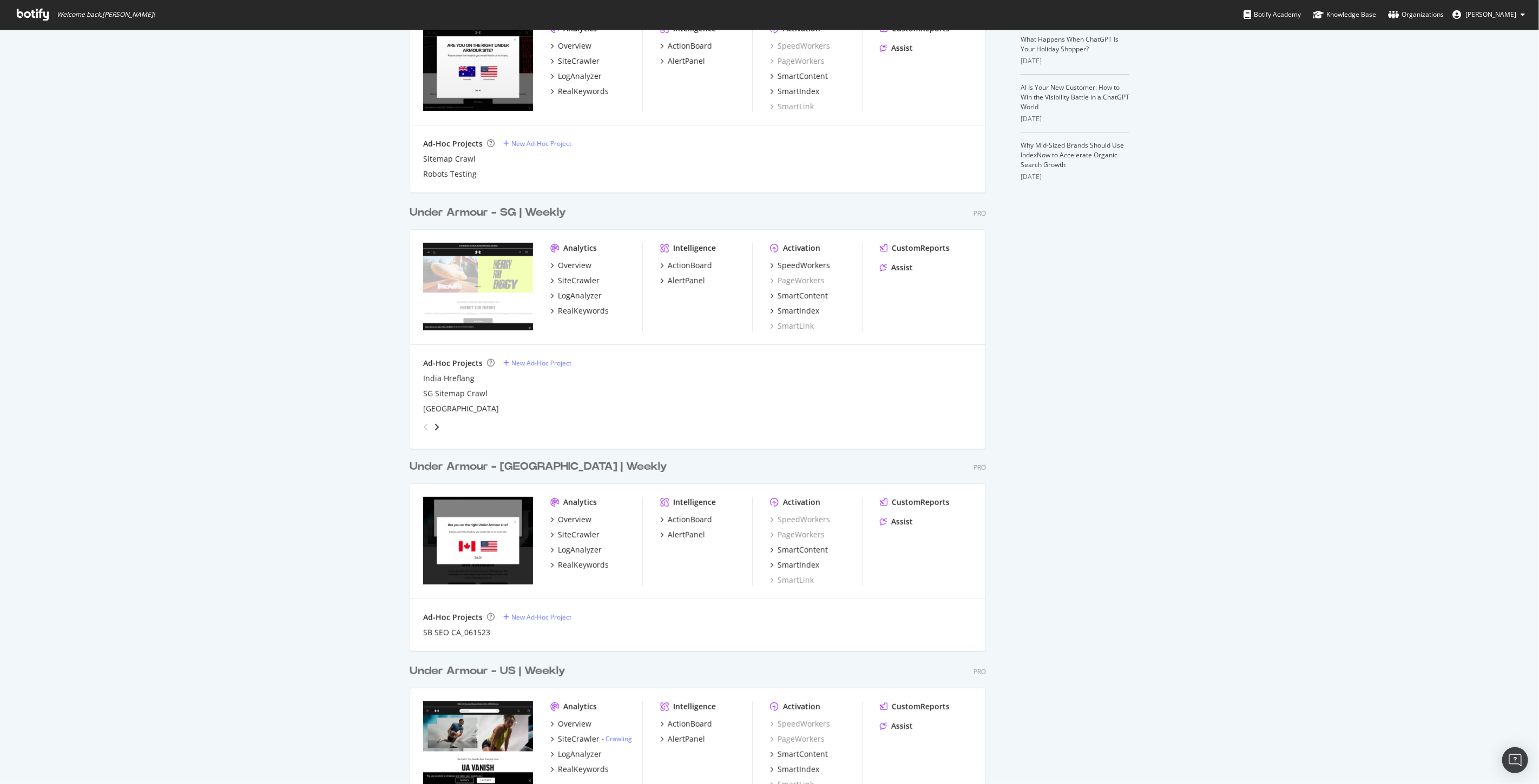
scroll to position [420, 0]
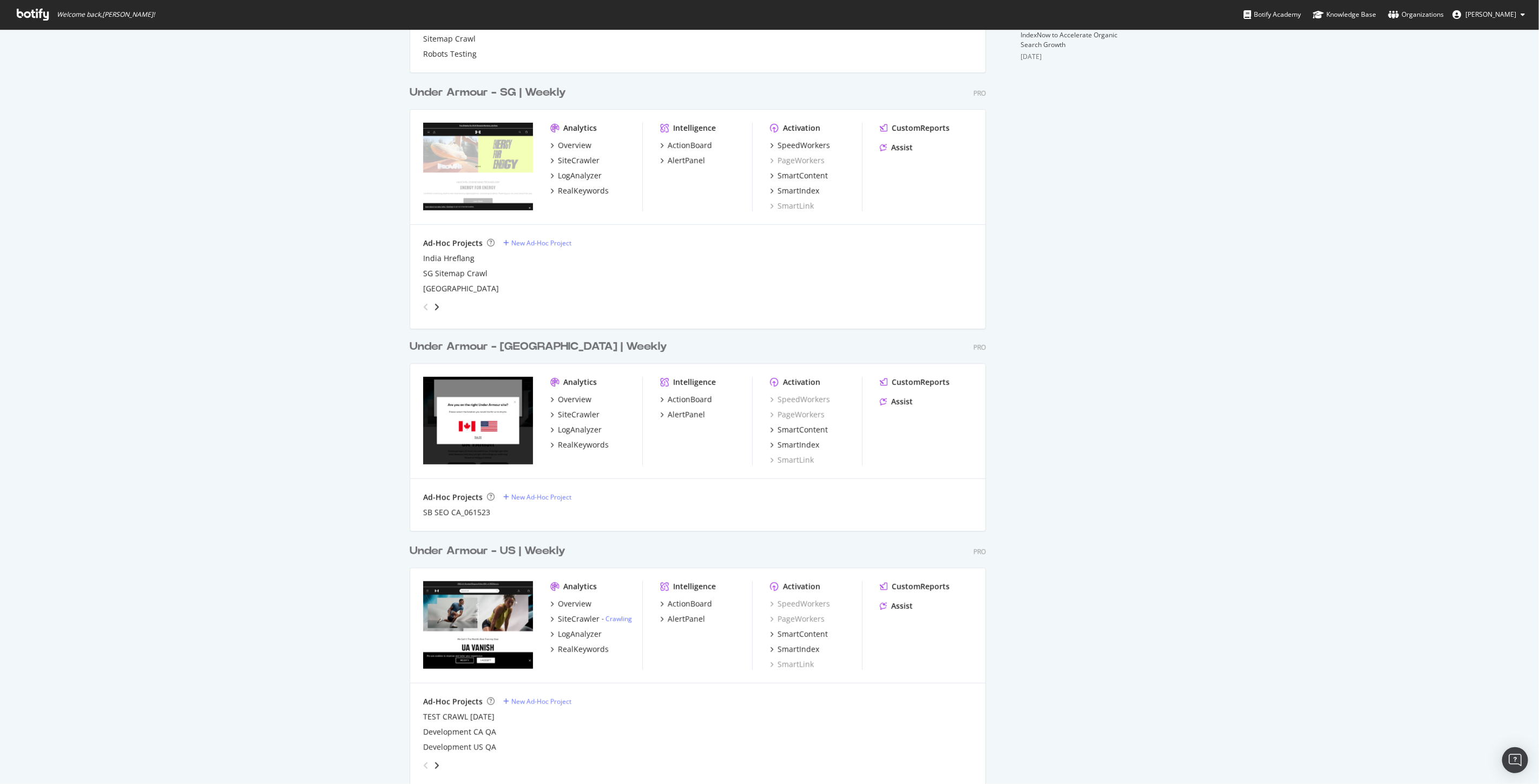
click at [539, 346] on div "Under Armour - [GEOGRAPHIC_DATA] | Weekly" at bounding box center [538, 347] width 257 height 16
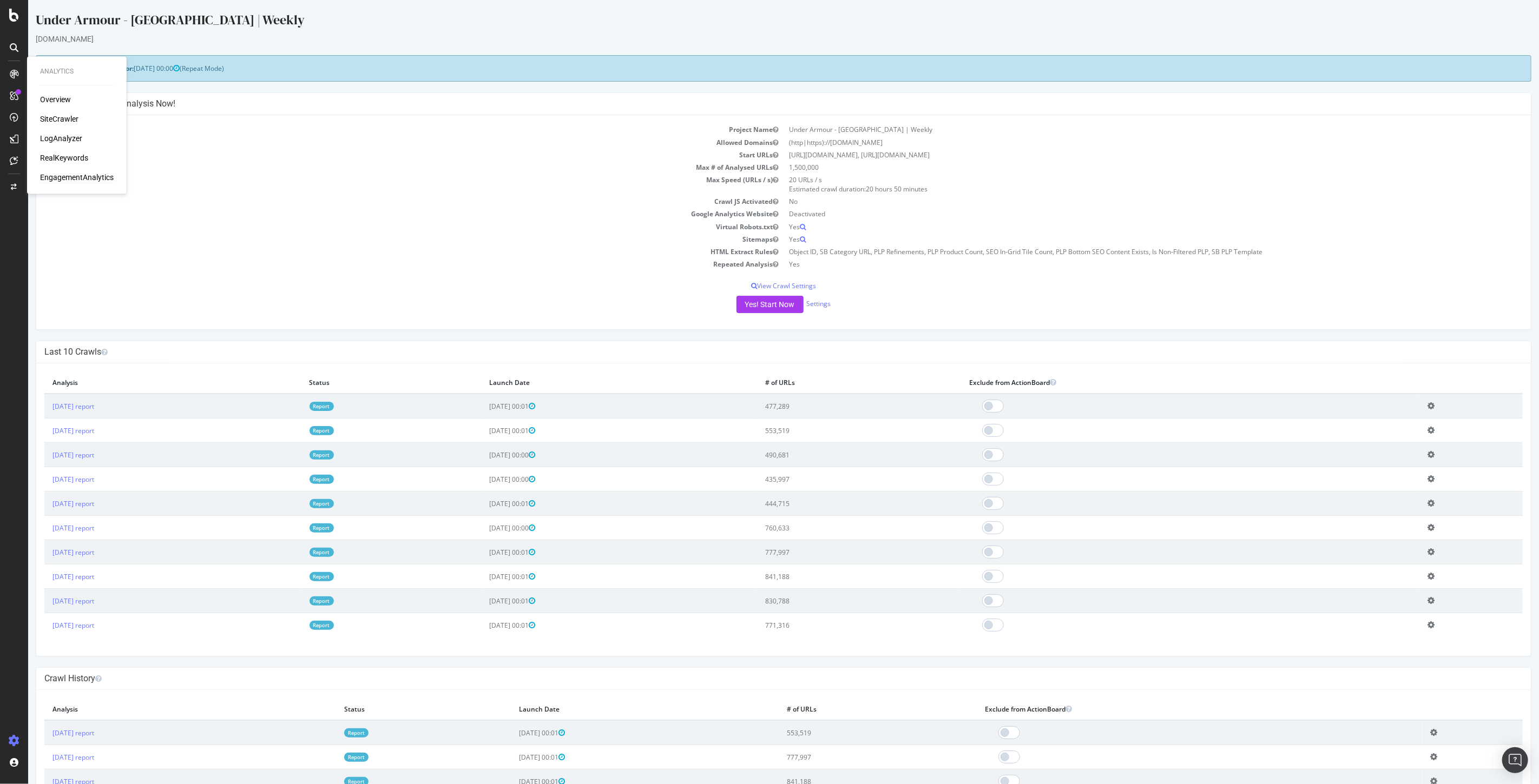
click at [60, 177] on div "EngagementAnalytics" at bounding box center [76, 178] width 73 height 11
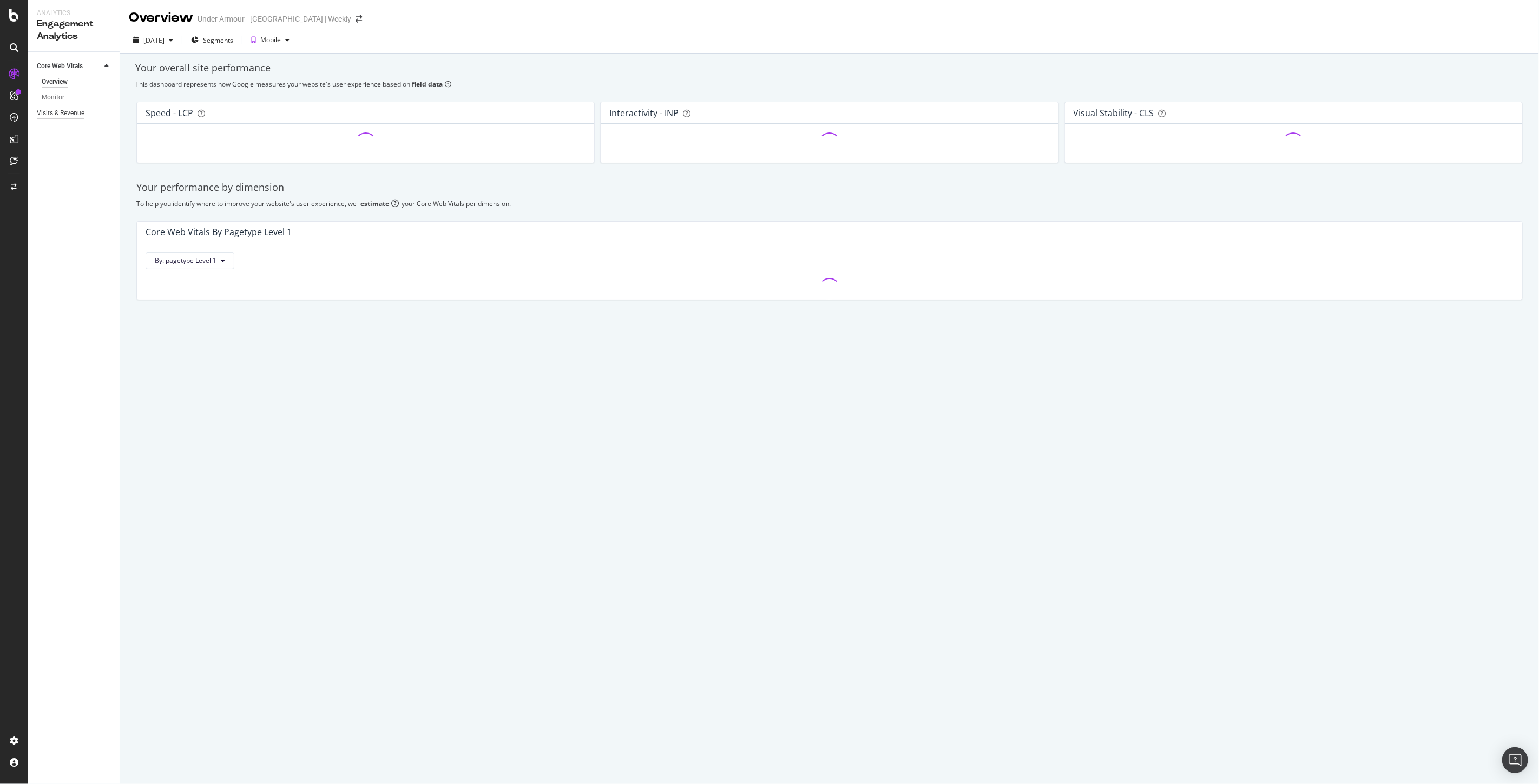
click at [73, 115] on div "Visits & Revenue" at bounding box center [61, 113] width 48 height 11
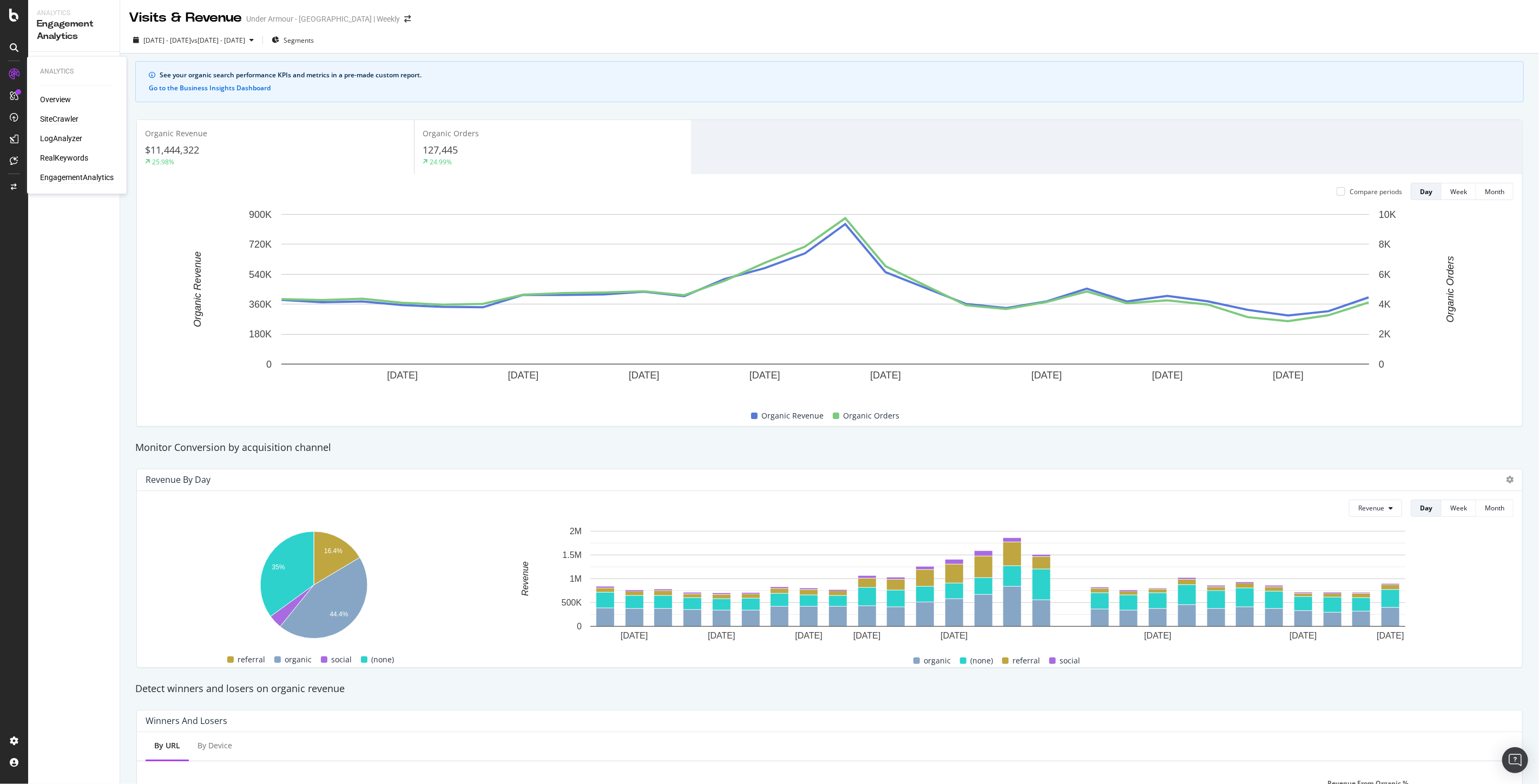
click at [66, 122] on div "SiteCrawler" at bounding box center [59, 119] width 38 height 11
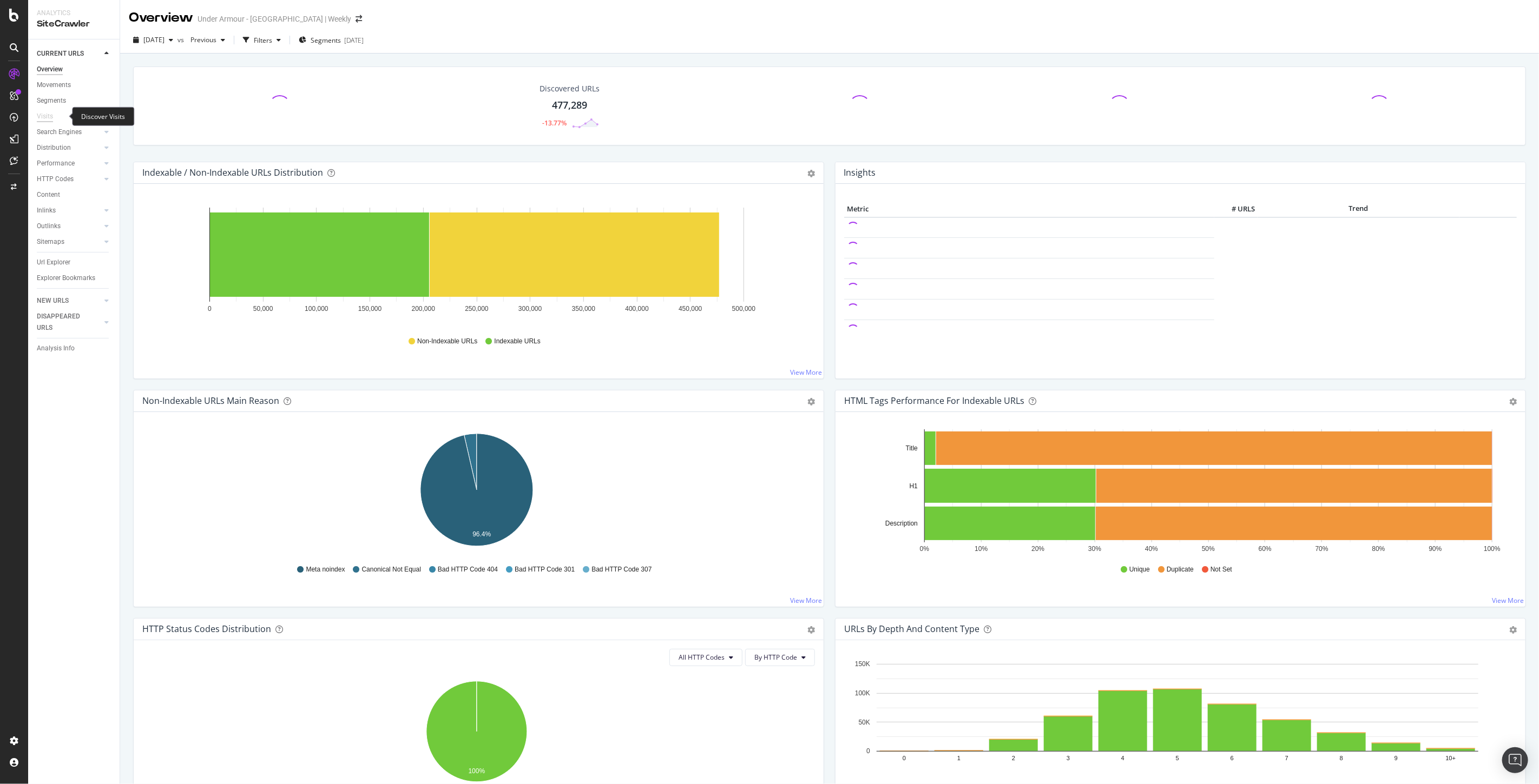
click at [44, 117] on div "Visits" at bounding box center [45, 116] width 16 height 11
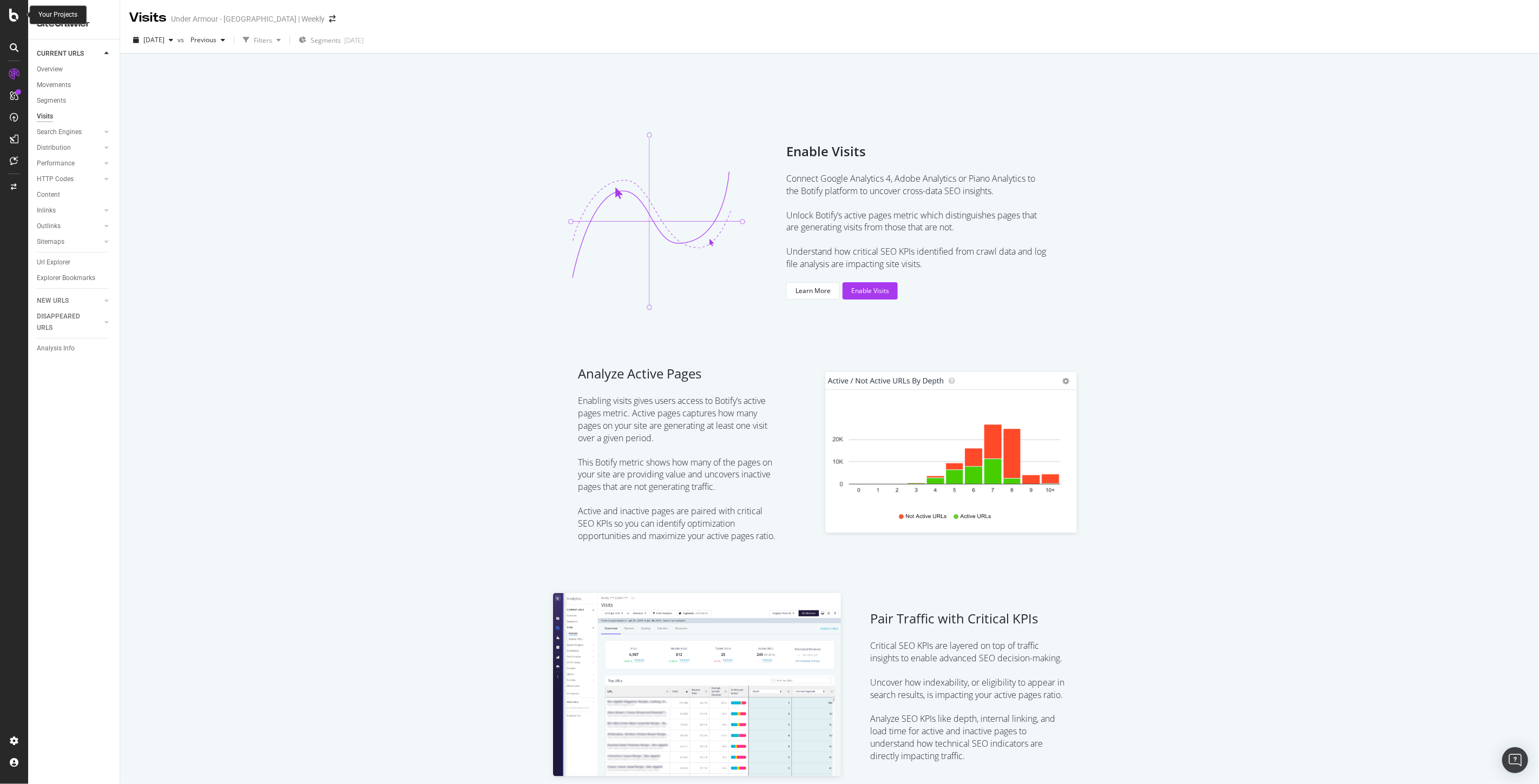
click at [11, 13] on icon at bounding box center [14, 15] width 10 height 13
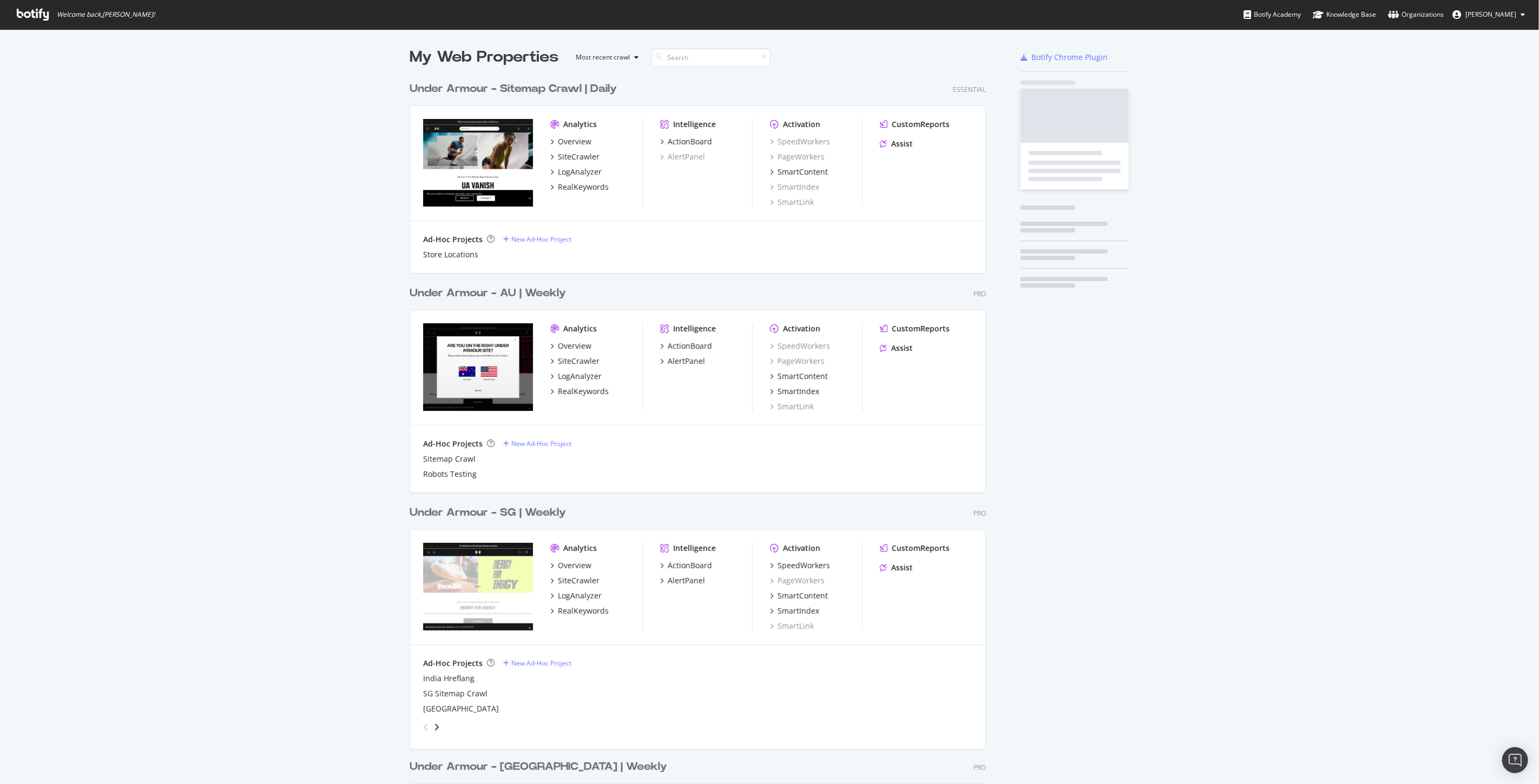
scroll to position [775, 1521]
